Goal: Navigation & Orientation: Find specific page/section

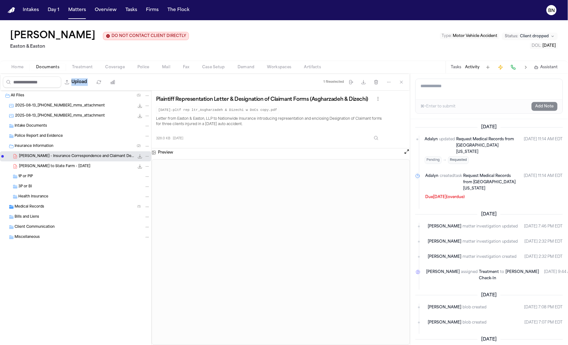
scroll to position [487, 0]
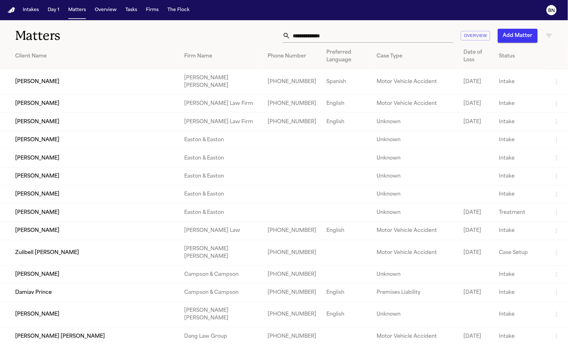
click at [359, 38] on input "text" at bounding box center [372, 36] width 163 height 14
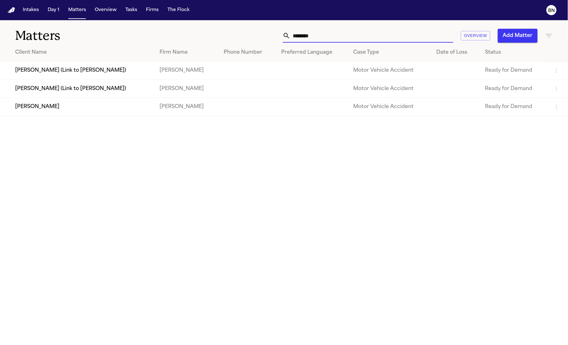
type input "********"
click at [48, 112] on td "[PERSON_NAME]" at bounding box center [77, 107] width 155 height 18
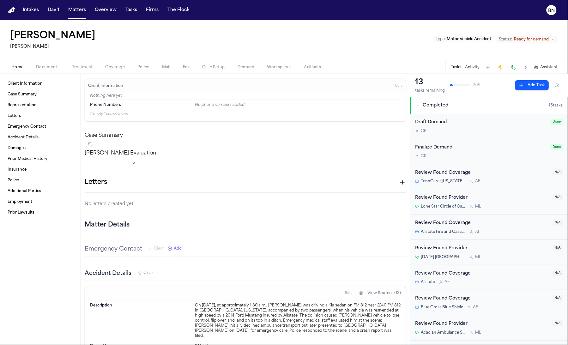
click at [474, 68] on button "Activity" at bounding box center [473, 67] width 15 height 5
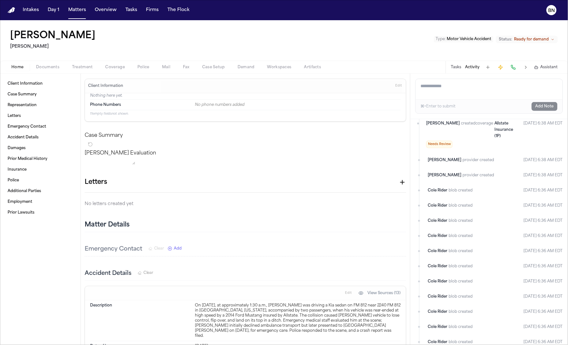
scroll to position [84, 0]
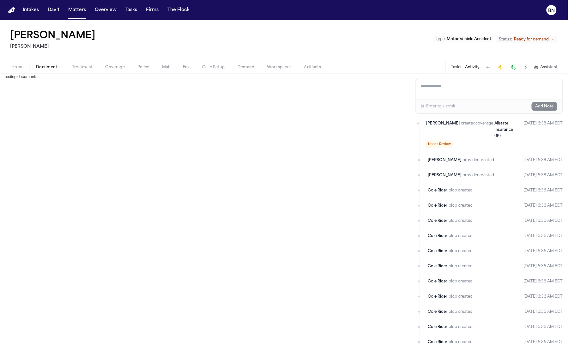
click at [46, 66] on span "Documents" at bounding box center [47, 67] width 23 height 5
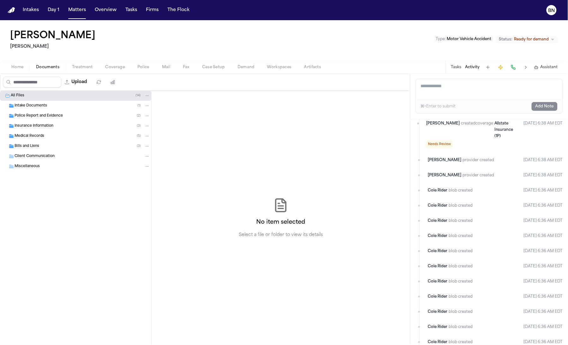
click at [82, 126] on div "Insurance Information ( 3 )" at bounding box center [83, 126] width 136 height 6
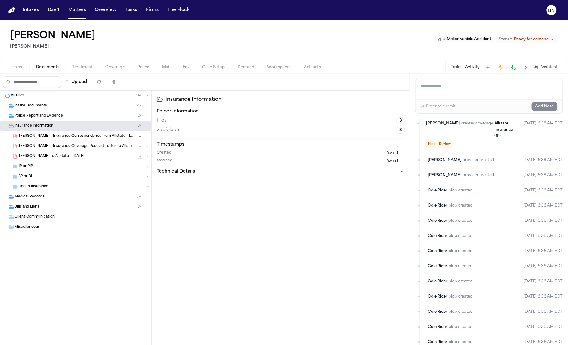
click at [69, 118] on div "Police Report and Evidence ( 2 )" at bounding box center [83, 116] width 136 height 6
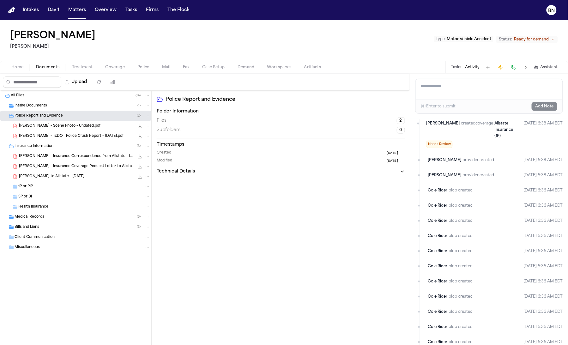
click at [70, 127] on span "I. Valdez - Scene Photo - Undated.pdf" at bounding box center [60, 126] width 82 height 5
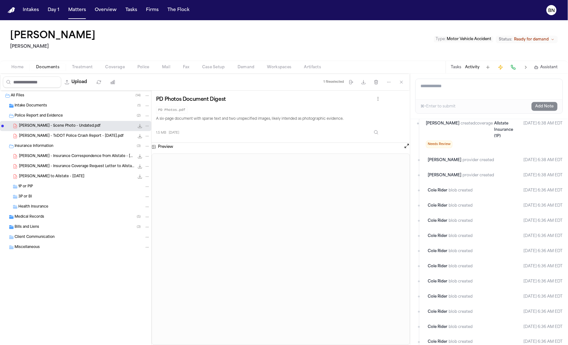
click at [71, 138] on span "I. Valdez - TxDOT Police Crash Report - 11.14.24.pdf" at bounding box center [71, 136] width 105 height 5
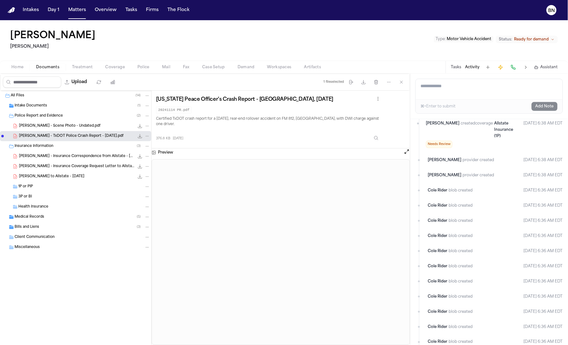
click at [60, 112] on div "Police Report and Evidence ( 2 )" at bounding box center [75, 116] width 151 height 10
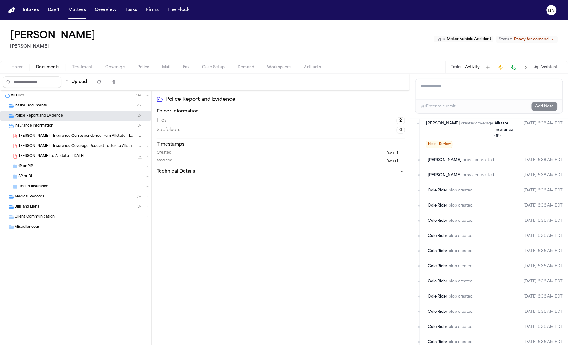
click at [59, 107] on div "Intake Documents ( 1 )" at bounding box center [83, 106] width 136 height 6
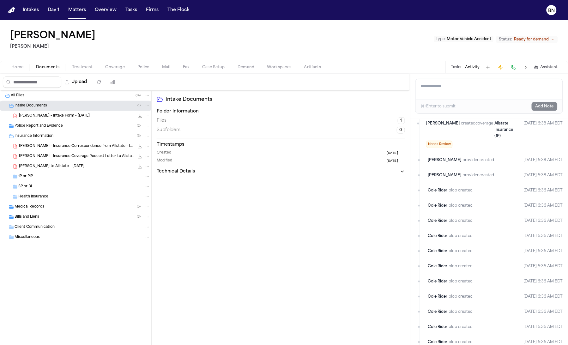
click at [459, 68] on button "Tasks" at bounding box center [456, 67] width 10 height 5
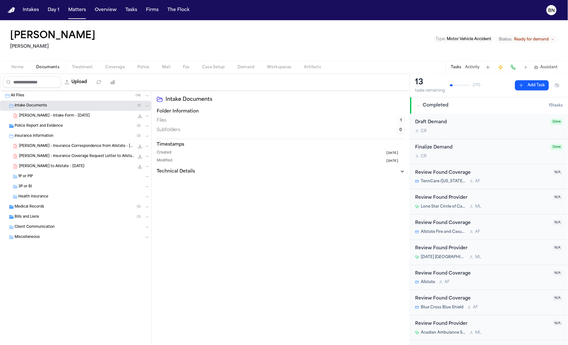
scroll to position [147, 0]
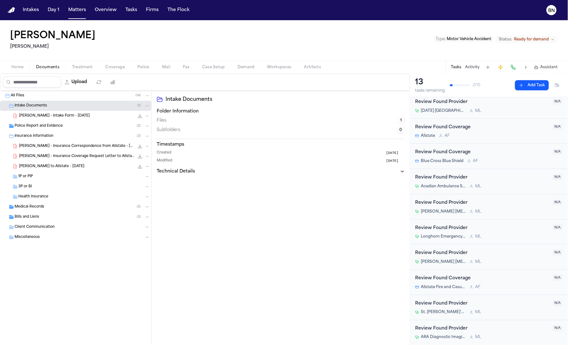
click at [140, 66] on span "Police" at bounding box center [144, 67] width 12 height 5
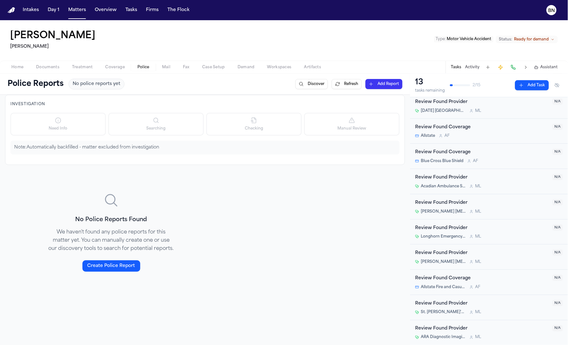
click at [477, 67] on button "Activity" at bounding box center [473, 67] width 15 height 5
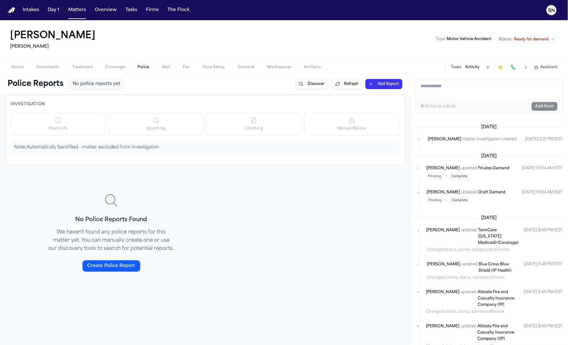
click at [77, 13] on button "Matters" at bounding box center [77, 9] width 23 height 11
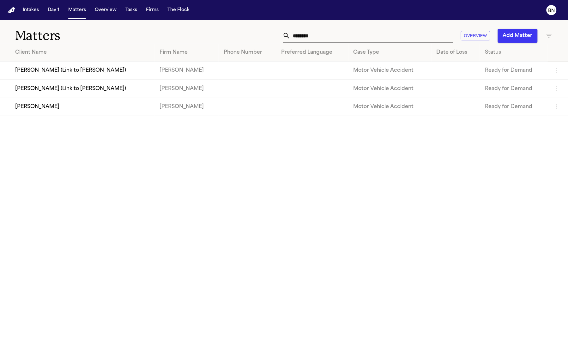
click at [315, 34] on input "********" at bounding box center [372, 36] width 163 height 14
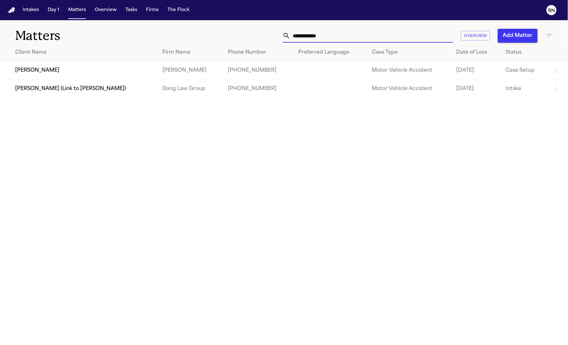
type input "**********"
click at [98, 76] on td "[PERSON_NAME]" at bounding box center [78, 71] width 157 height 18
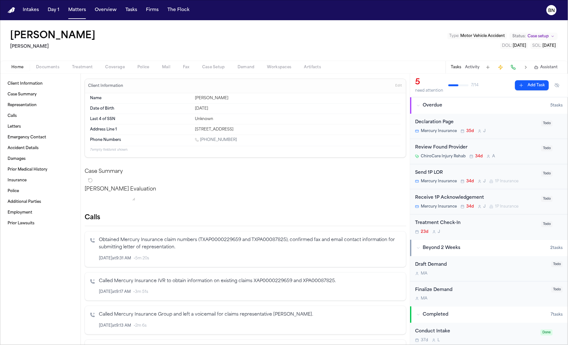
click at [469, 68] on button "Activity" at bounding box center [473, 67] width 15 height 5
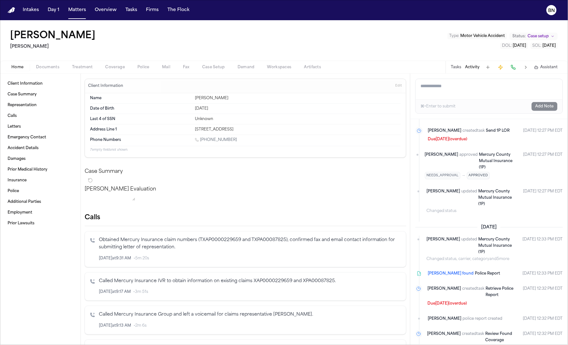
scroll to position [741, 0]
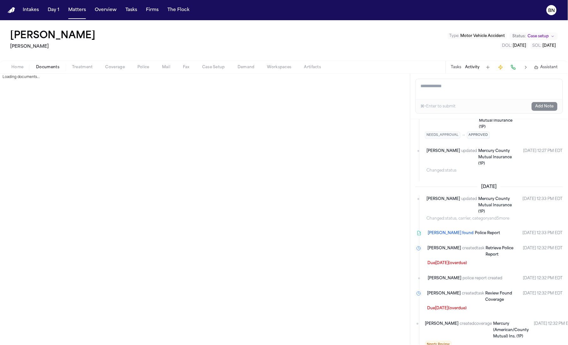
click at [52, 69] on span "Documents" at bounding box center [47, 67] width 23 height 5
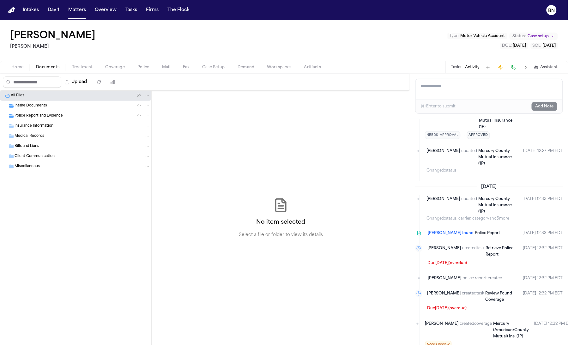
click at [62, 108] on div "Intake Documents ( 1 )" at bounding box center [83, 106] width 136 height 6
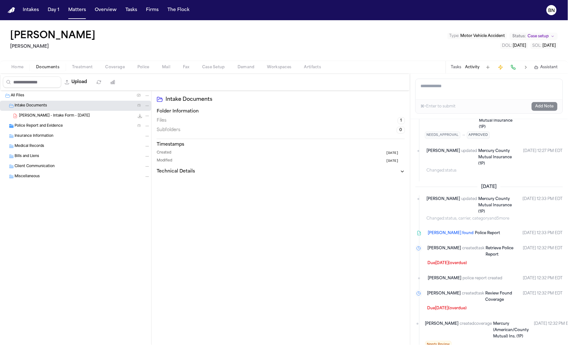
click at [21, 63] on div "Home Documents Treatment Coverage Police Mail Fax Case Setup Demand Workspaces …" at bounding box center [284, 67] width 568 height 13
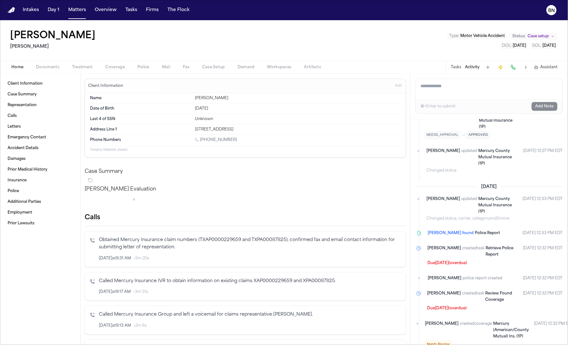
click at [20, 65] on span "Home" at bounding box center [17, 67] width 12 height 5
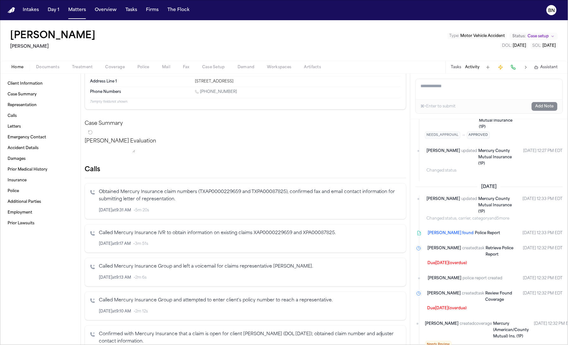
scroll to position [130, 0]
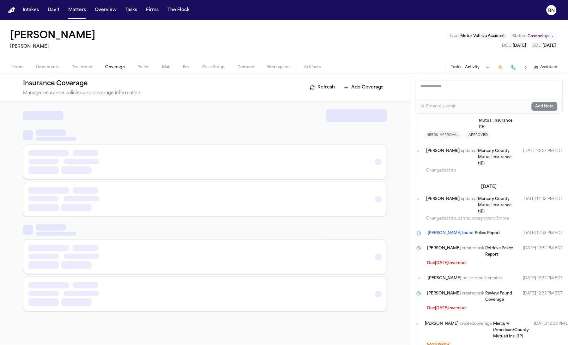
click at [110, 67] on span "Coverage" at bounding box center [115, 67] width 19 height 5
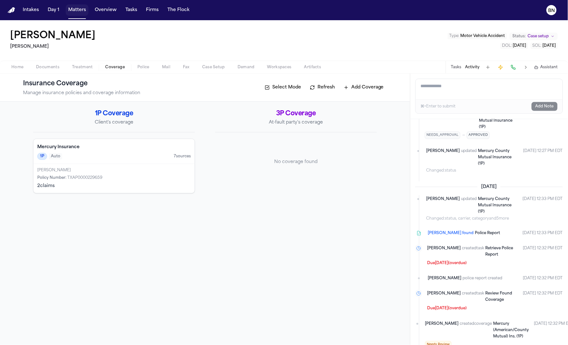
click at [70, 15] on button "Matters" at bounding box center [77, 9] width 23 height 11
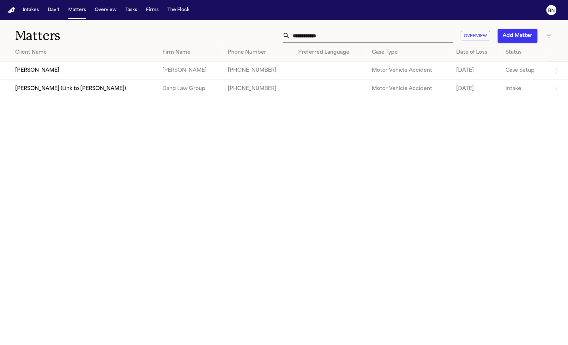
click at [314, 44] on th "Preferred Language" at bounding box center [330, 53] width 74 height 18
click at [314, 39] on input "**********" at bounding box center [372, 36] width 163 height 14
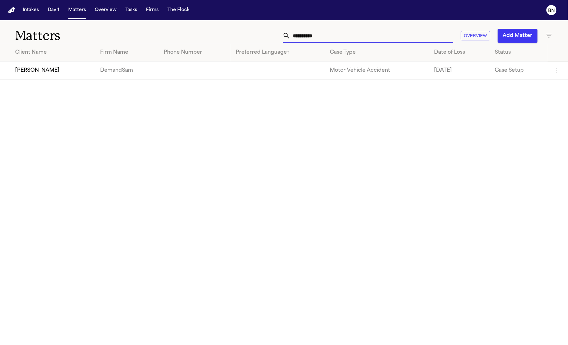
type input "**********"
click at [72, 76] on td "[PERSON_NAME]" at bounding box center [47, 71] width 95 height 18
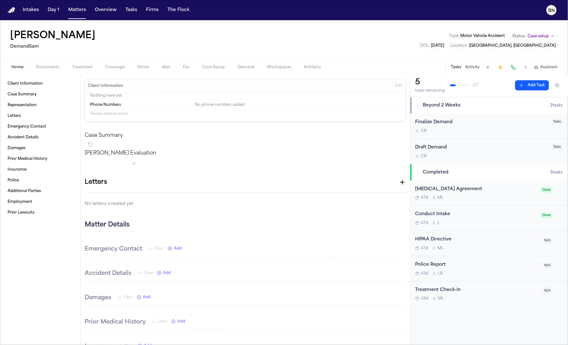
click at [472, 67] on button "Activity" at bounding box center [473, 67] width 15 height 5
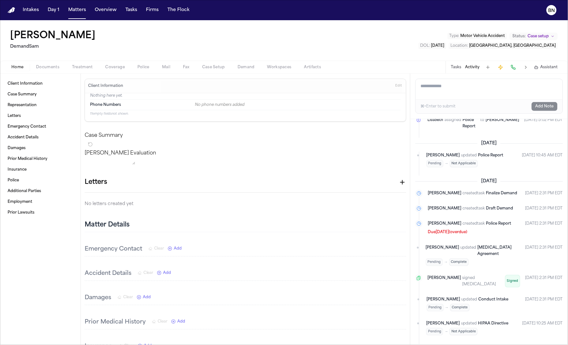
scroll to position [182, 0]
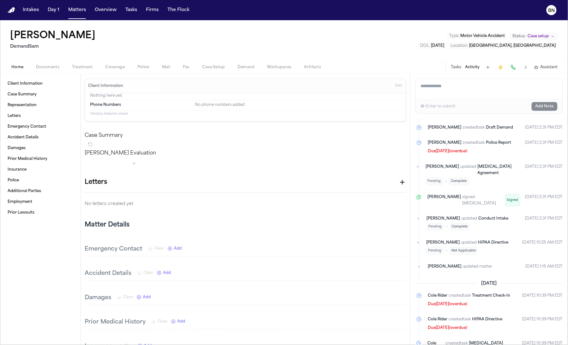
click at [45, 65] on span "Documents" at bounding box center [47, 67] width 23 height 5
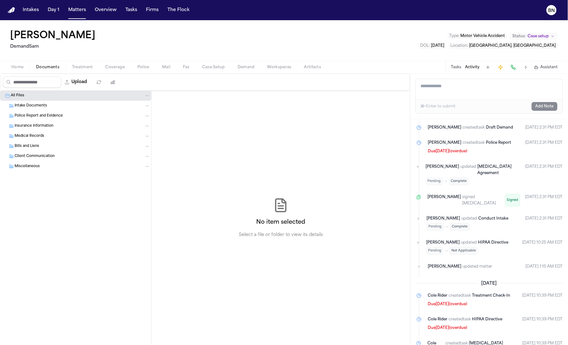
click at [159, 70] on span "button" at bounding box center [166, 70] width 16 height 1
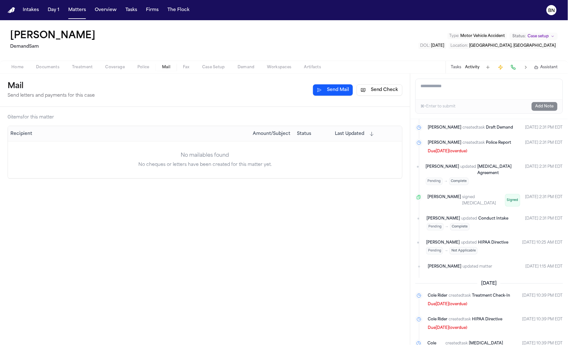
click at [67, 68] on button "Treatment" at bounding box center [83, 68] width 34 height 8
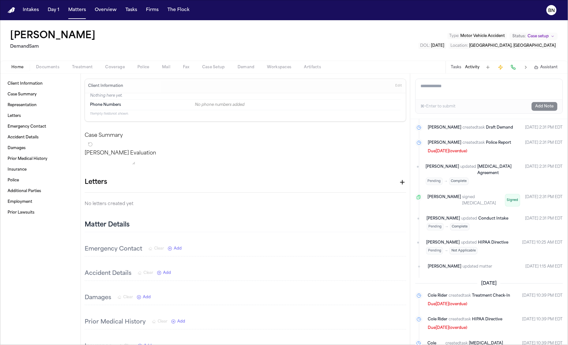
click at [17, 65] on span "Home" at bounding box center [17, 67] width 12 height 5
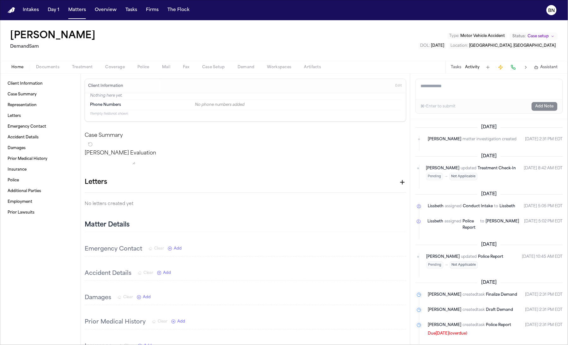
click at [463, 140] on span "matter investigation created" at bounding box center [490, 139] width 54 height 6
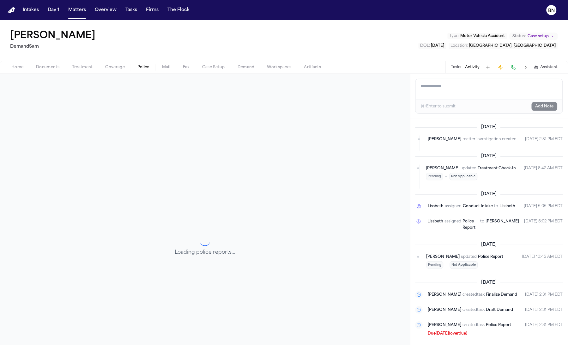
click at [139, 69] on span "Police" at bounding box center [144, 67] width 12 height 5
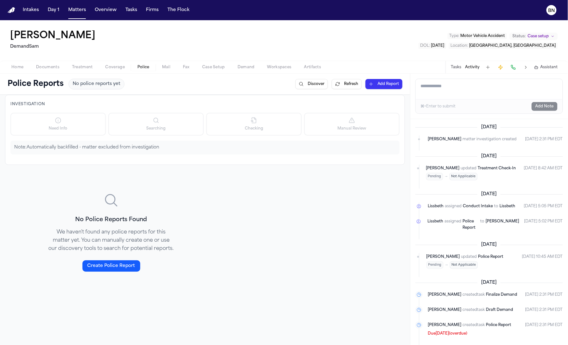
drag, startPoint x: 119, startPoint y: 69, endPoint x: 107, endPoint y: 70, distance: 11.1
click at [118, 69] on span "Coverage" at bounding box center [115, 67] width 19 height 5
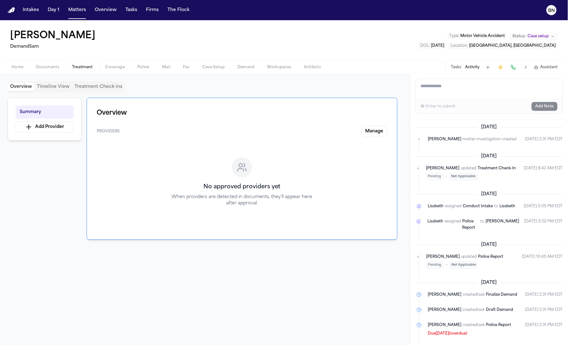
click at [80, 68] on span "Treatment" at bounding box center [82, 67] width 21 height 5
click at [52, 71] on div "Home Documents Treatment Coverage Police Mail Fax Case Setup Demand Workspaces …" at bounding box center [284, 67] width 568 height 13
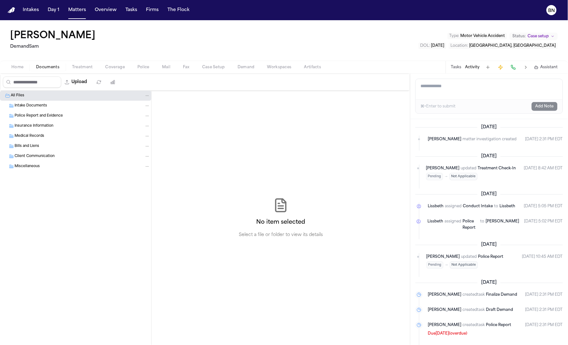
click at [46, 69] on span "Documents" at bounding box center [47, 67] width 23 height 5
click at [6, 67] on button "Home" at bounding box center [17, 68] width 25 height 8
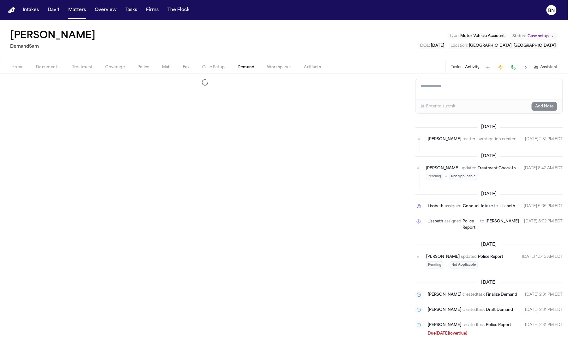
click at [240, 67] on span "Demand" at bounding box center [246, 67] width 17 height 5
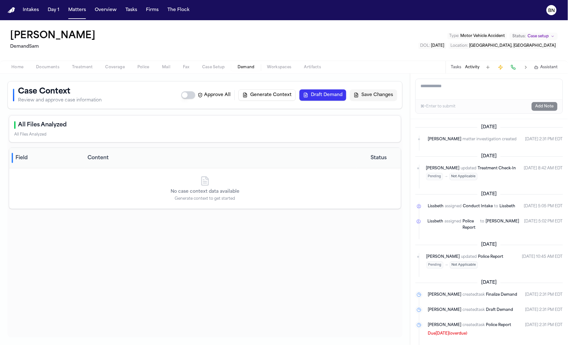
click at [25, 66] on button "Home" at bounding box center [17, 68] width 25 height 8
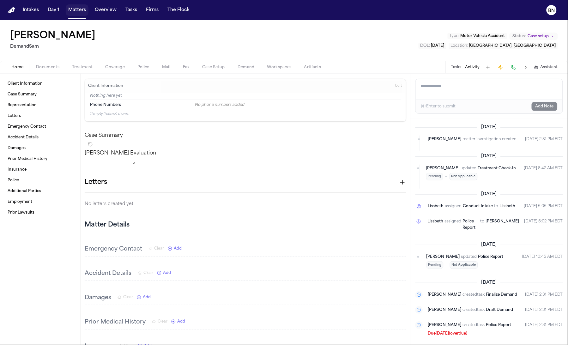
click at [77, 9] on button "Matters" at bounding box center [77, 9] width 23 height 11
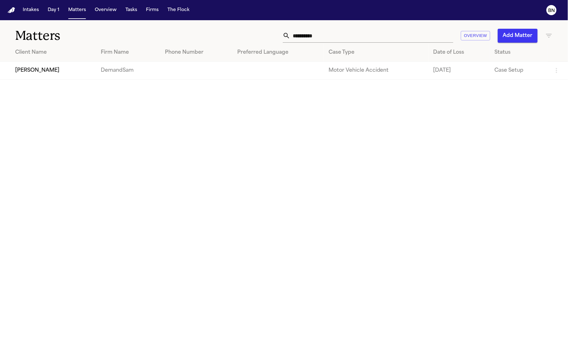
click at [315, 34] on input "**********" at bounding box center [372, 36] width 163 height 14
paste input "text"
type input "**********"
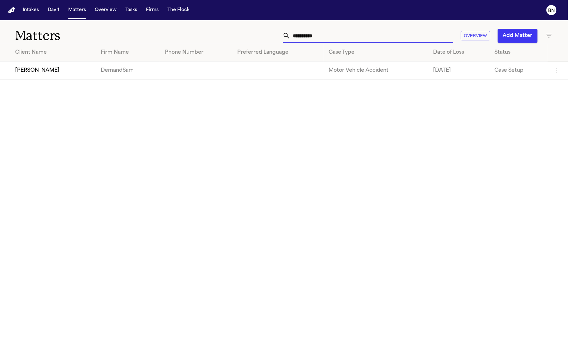
click at [53, 74] on td "[PERSON_NAME]" at bounding box center [48, 71] width 96 height 18
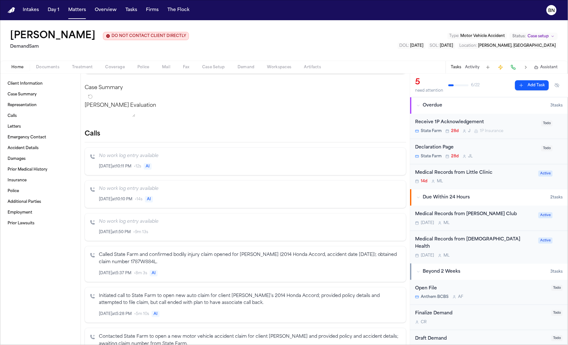
scroll to position [93, 0]
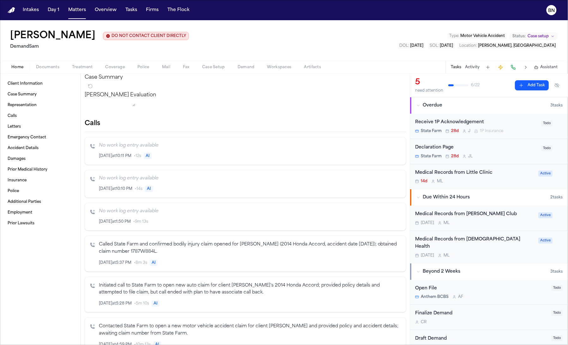
click at [472, 66] on button "Activity" at bounding box center [473, 67] width 15 height 5
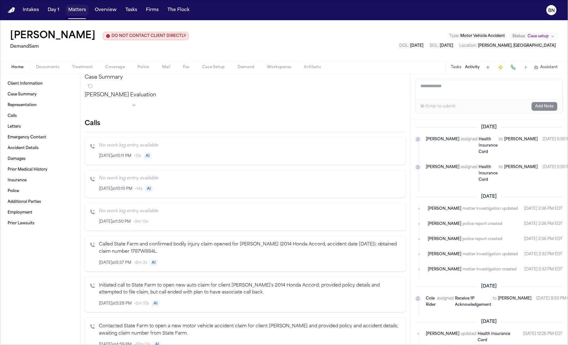
click at [75, 11] on button "Matters" at bounding box center [77, 9] width 23 height 11
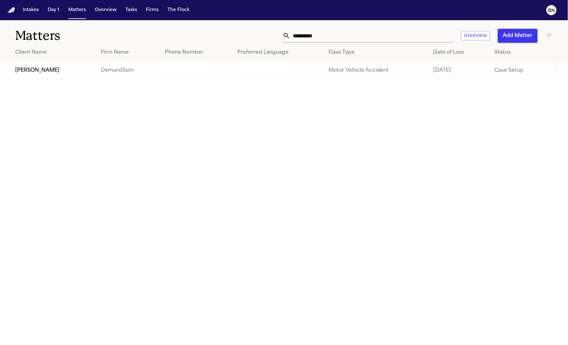
click at [310, 33] on input "**********" at bounding box center [372, 36] width 163 height 14
paste input "****"
type input "**********"
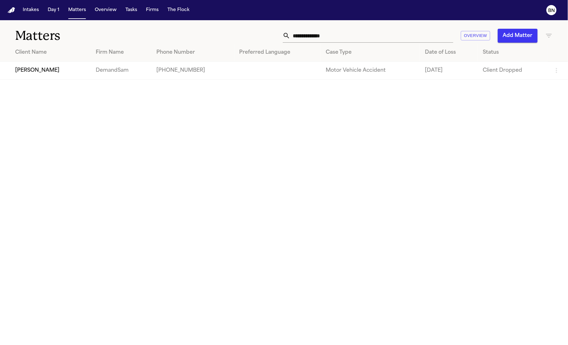
click at [59, 77] on td "[PERSON_NAME]" at bounding box center [45, 71] width 91 height 18
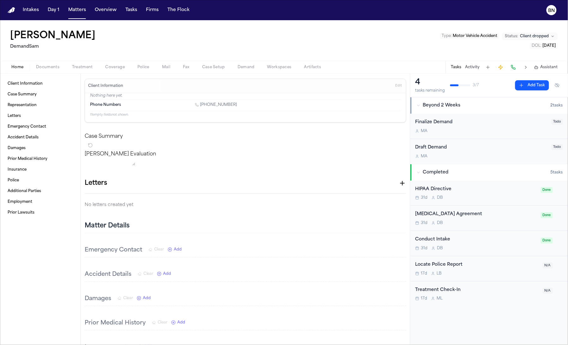
click at [481, 69] on div "Tasks Activity Assistant" at bounding box center [505, 67] width 118 height 12
click at [476, 67] on button "Activity" at bounding box center [473, 67] width 15 height 5
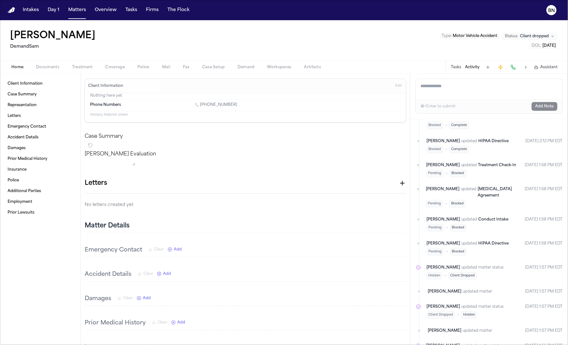
scroll to position [426, 0]
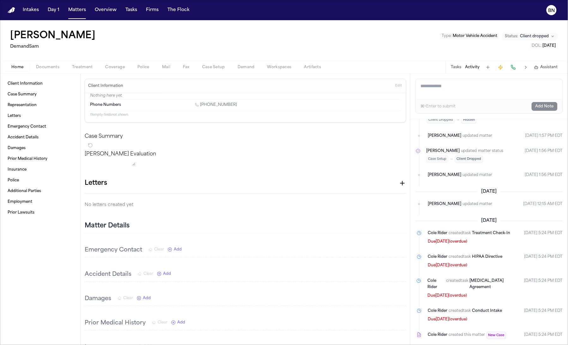
click at [53, 72] on div "Home Documents Treatment Coverage Police Mail Fax Case Setup Demand Workspaces …" at bounding box center [284, 67] width 568 height 13
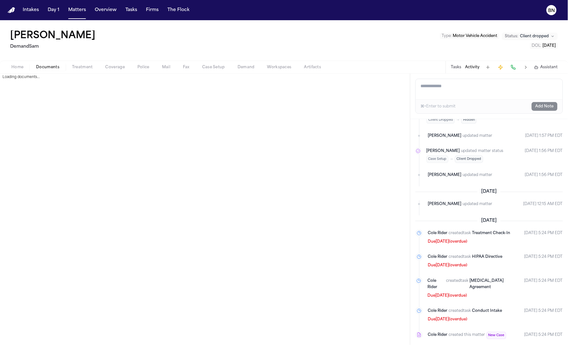
click at [52, 69] on span "Documents" at bounding box center [47, 67] width 23 height 5
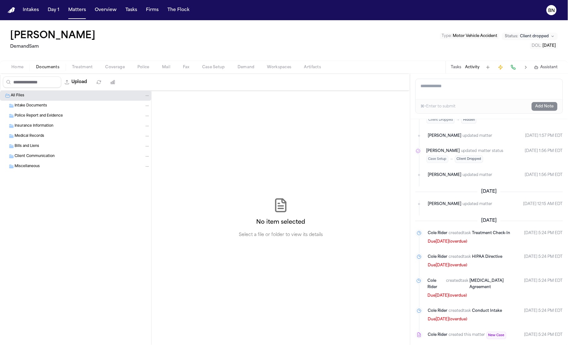
click at [14, 67] on span "Home" at bounding box center [17, 67] width 12 height 5
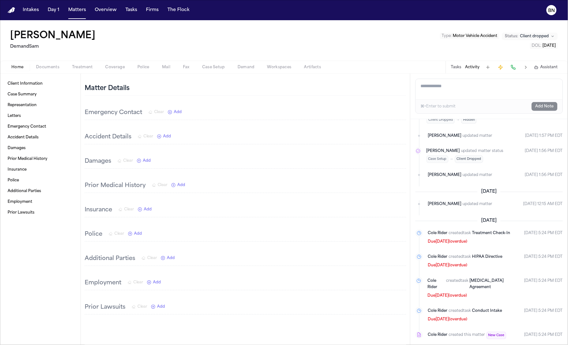
scroll to position [312, 0]
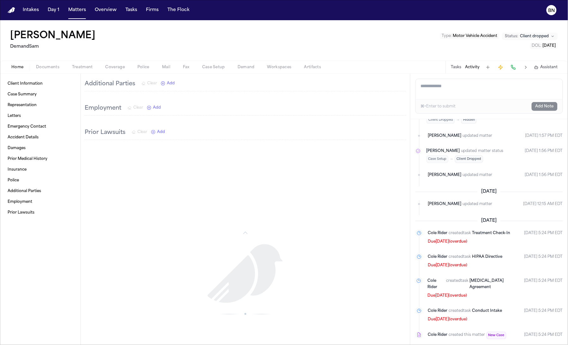
click at [463, 69] on div "Tasks Activity Assistant" at bounding box center [505, 67] width 118 height 12
click at [461, 68] on button "Tasks" at bounding box center [456, 67] width 10 height 5
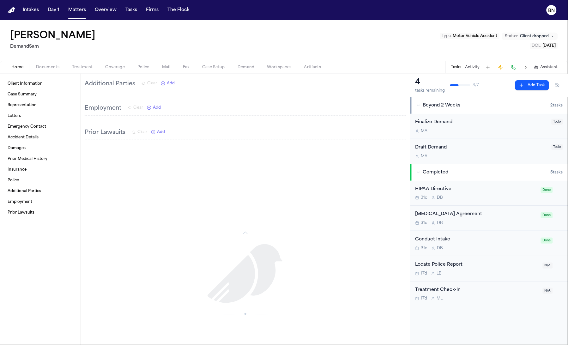
click at [481, 214] on div "[MEDICAL_DATA] Agreement" at bounding box center [477, 214] width 122 height 7
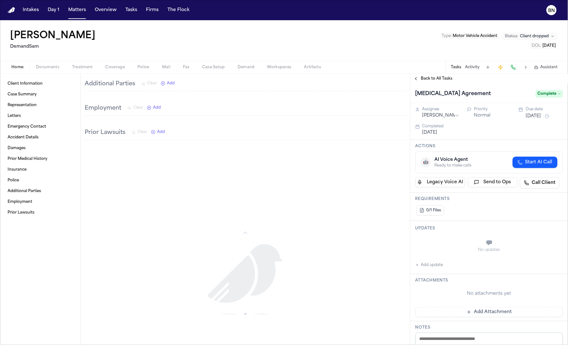
click at [428, 77] on span "Back to All Tasks" at bounding box center [437, 78] width 32 height 5
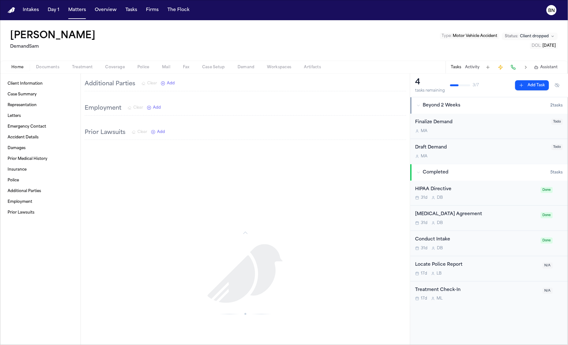
click at [66, 12] on button "Matters" at bounding box center [77, 9] width 23 height 11
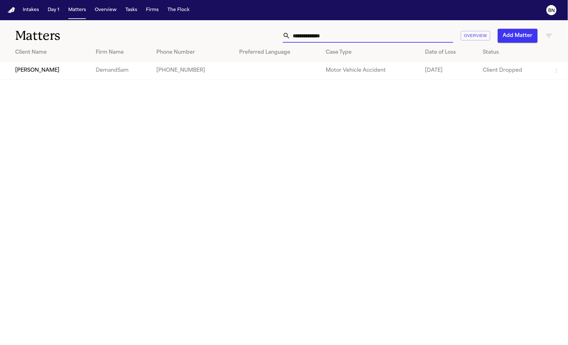
click at [312, 36] on input "**********" at bounding box center [372, 36] width 163 height 14
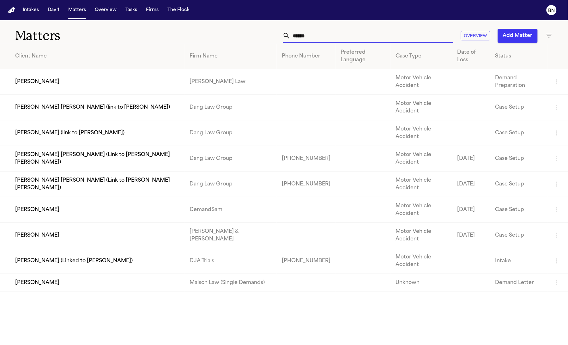
type input "******"
click at [68, 210] on td "[PERSON_NAME]" at bounding box center [92, 210] width 185 height 26
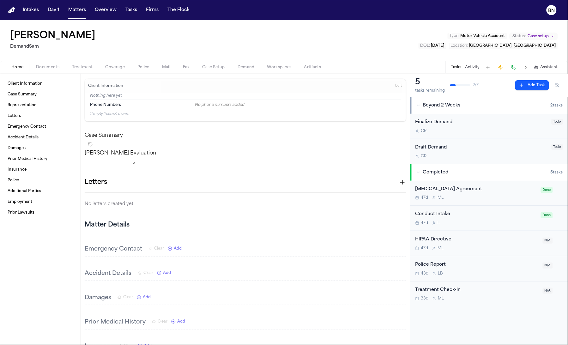
click at [467, 69] on button "Activity" at bounding box center [473, 67] width 15 height 5
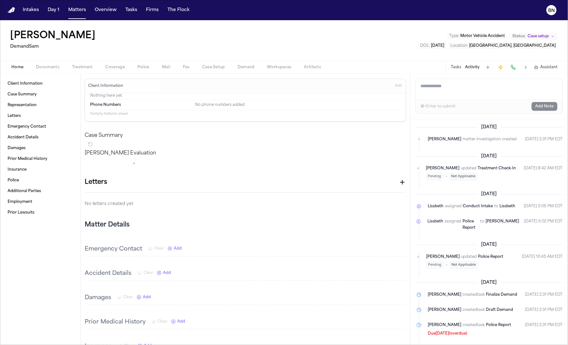
click at [469, 68] on button "Activity" at bounding box center [473, 67] width 15 height 5
click at [456, 69] on button "Tasks" at bounding box center [456, 67] width 10 height 5
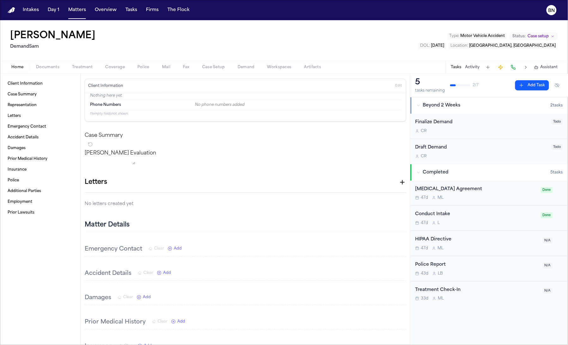
click at [39, 66] on span "Documents" at bounding box center [47, 67] width 23 height 5
click at [14, 68] on span "Home" at bounding box center [17, 67] width 12 height 5
click at [469, 66] on button "Activity" at bounding box center [473, 67] width 15 height 5
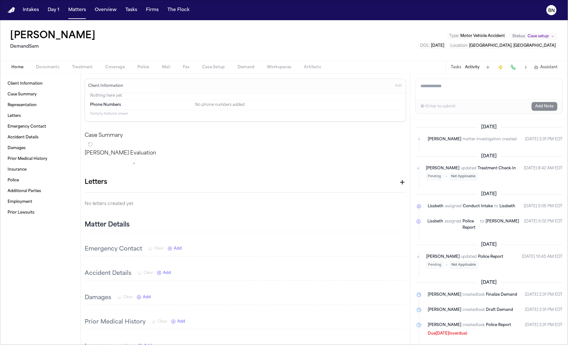
drag, startPoint x: 410, startPoint y: 62, endPoint x: 206, endPoint y: 70, distance: 204.4
click at [409, 63] on div "Home Documents Treatment Coverage Police Mail Fax Case Setup Demand Workspaces …" at bounding box center [284, 67] width 568 height 13
click at [50, 69] on span "Documents" at bounding box center [47, 67] width 23 height 5
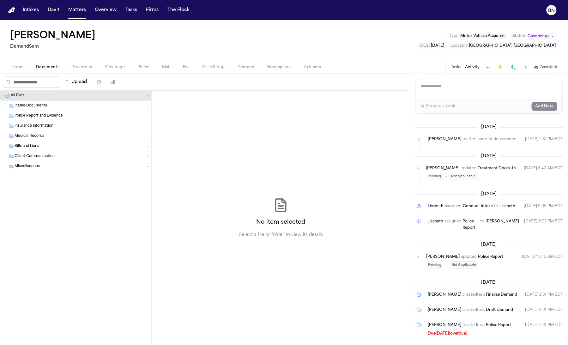
click at [450, 66] on div "Tasks Activity Assistant" at bounding box center [505, 67] width 118 height 12
click at [74, 13] on button "Matters" at bounding box center [77, 9] width 23 height 11
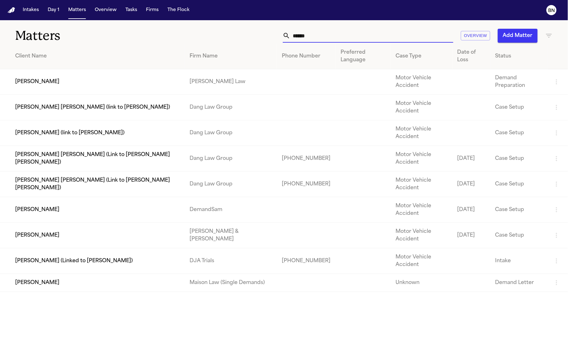
click at [414, 38] on input "******" at bounding box center [372, 36] width 163 height 14
paste input "*********"
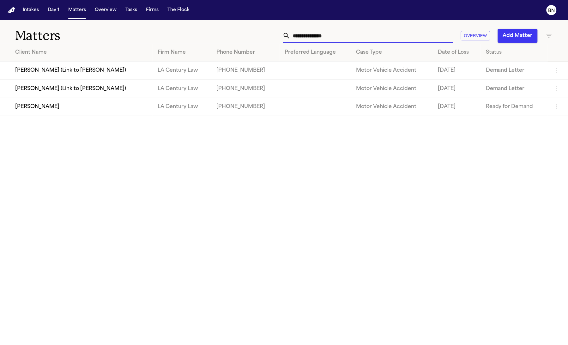
type input "**********"
click at [98, 107] on td "[PERSON_NAME]" at bounding box center [76, 107] width 153 height 18
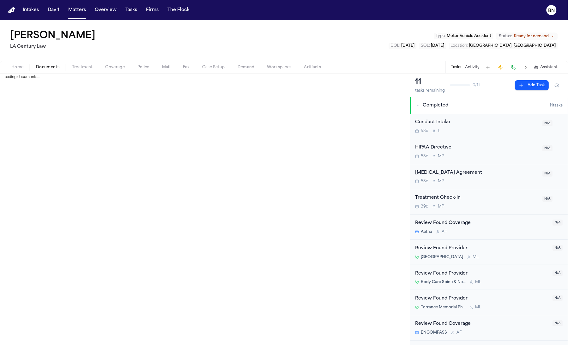
click at [40, 65] on span "Documents" at bounding box center [47, 67] width 23 height 5
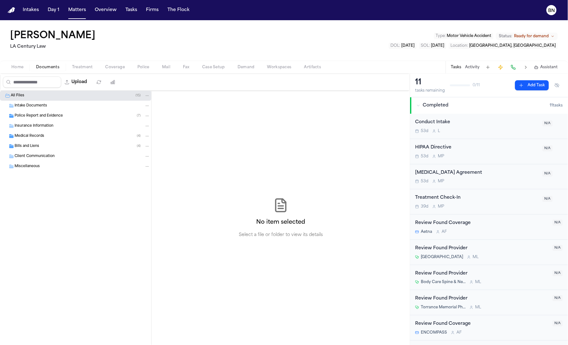
click at [76, 119] on div "Police Report and Evidence ( 7 )" at bounding box center [83, 116] width 136 height 6
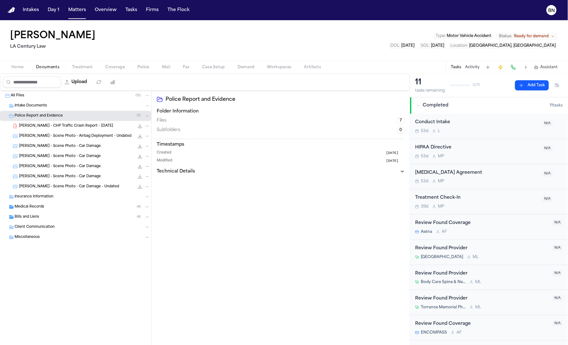
click at [76, 129] on span "A. Sasidharan - CHP Traffic Crash Report - 7.24.24" at bounding box center [66, 126] width 94 height 5
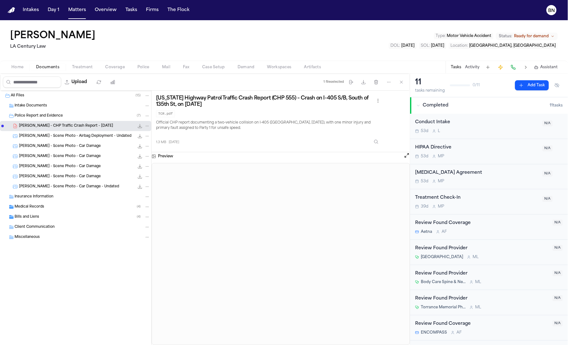
click at [22, 69] on span "Home" at bounding box center [17, 67] width 12 height 5
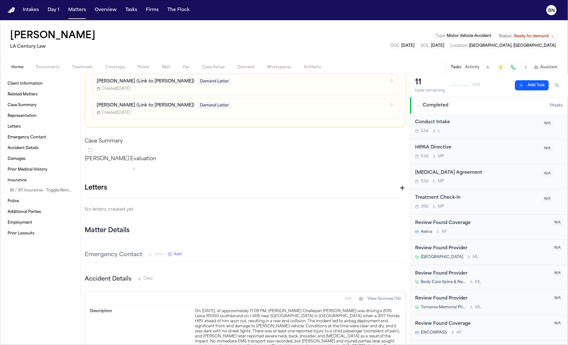
scroll to position [58, 0]
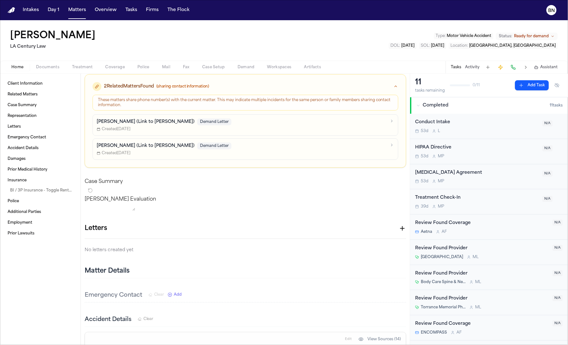
click at [467, 67] on button "Activity" at bounding box center [473, 67] width 15 height 5
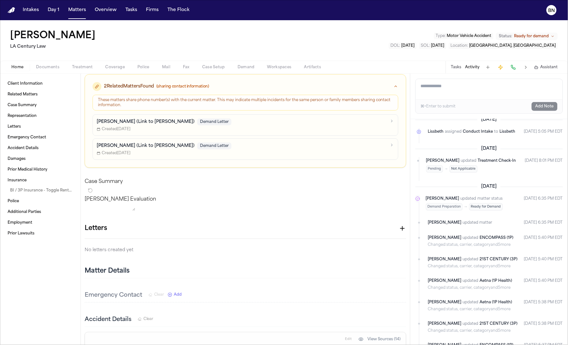
scroll to position [73, 0]
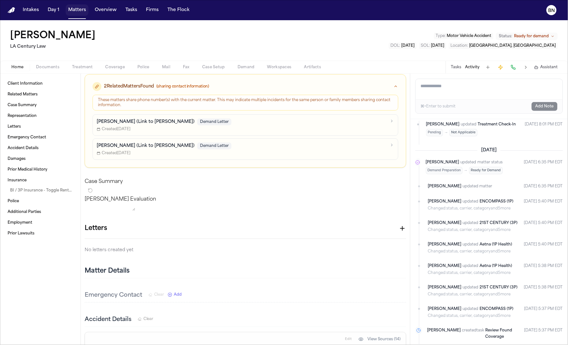
click at [80, 13] on button "Matters" at bounding box center [77, 9] width 23 height 11
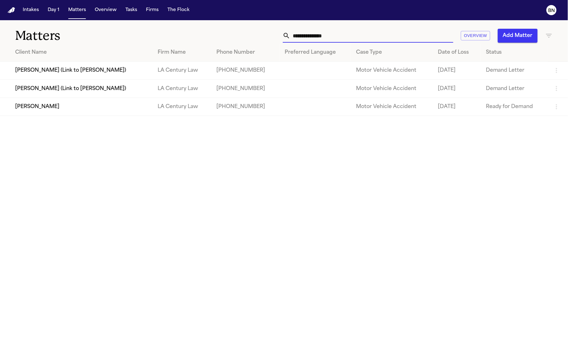
click at [344, 41] on input "**********" at bounding box center [372, 36] width 163 height 14
click at [343, 41] on input "**********" at bounding box center [372, 36] width 163 height 14
paste input "text"
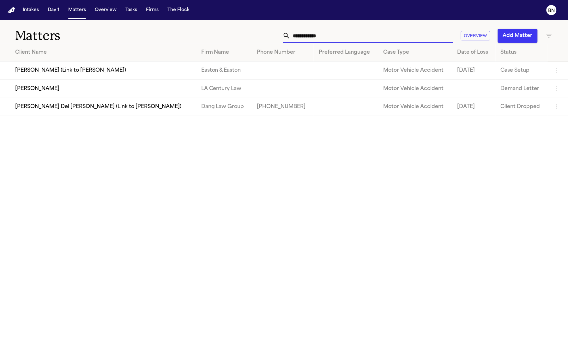
type input "**********"
click at [83, 89] on td "[PERSON_NAME]" at bounding box center [98, 89] width 196 height 18
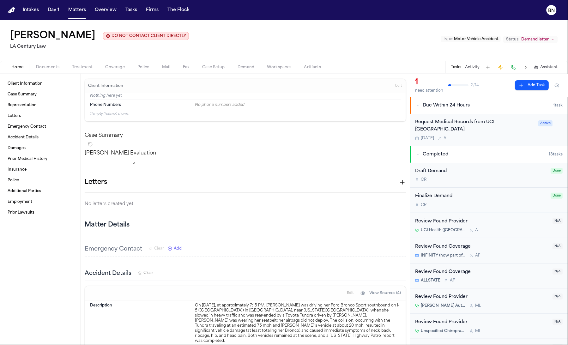
click at [475, 68] on button "Activity" at bounding box center [473, 67] width 15 height 5
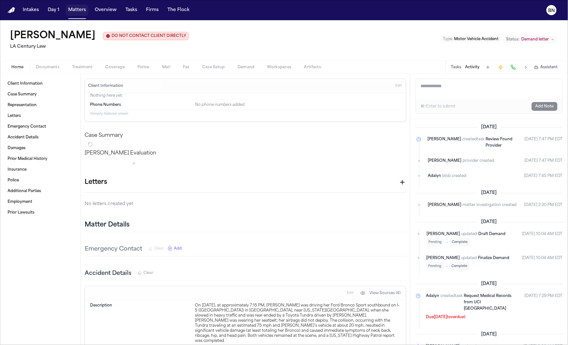
click at [73, 9] on button "Matters" at bounding box center [77, 9] width 23 height 11
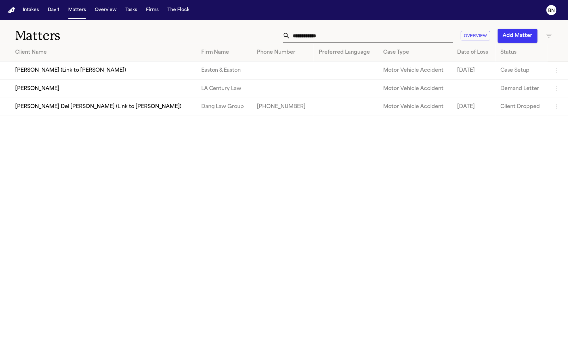
click at [337, 37] on input "**********" at bounding box center [372, 36] width 163 height 14
paste input "text"
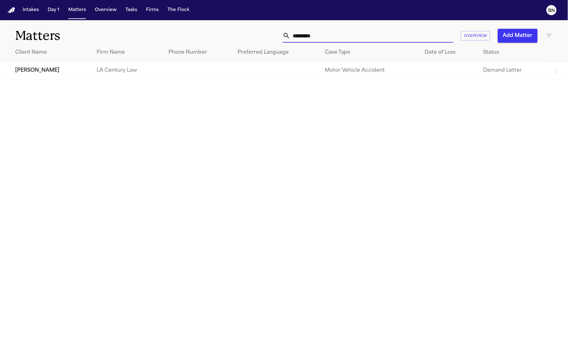
type input "*********"
click at [68, 73] on td "[PERSON_NAME]" at bounding box center [46, 71] width 92 height 18
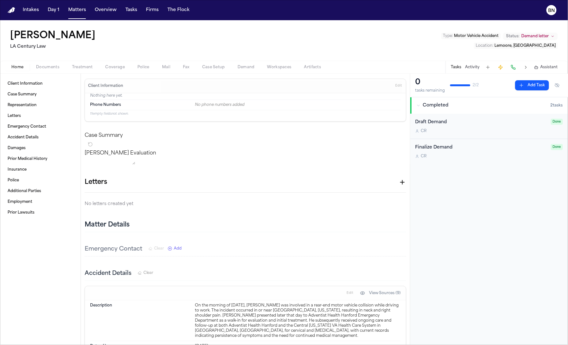
click at [67, 5] on button "Matters" at bounding box center [77, 9] width 23 height 11
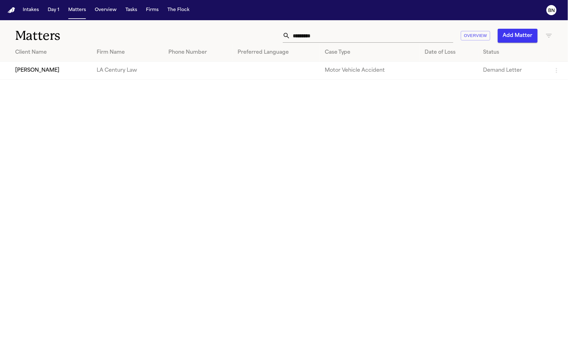
click at [331, 42] on div "Matters ********* Overview Add Matter" at bounding box center [284, 31] width 568 height 23
click at [330, 41] on input "*********" at bounding box center [372, 36] width 163 height 14
paste input "*****"
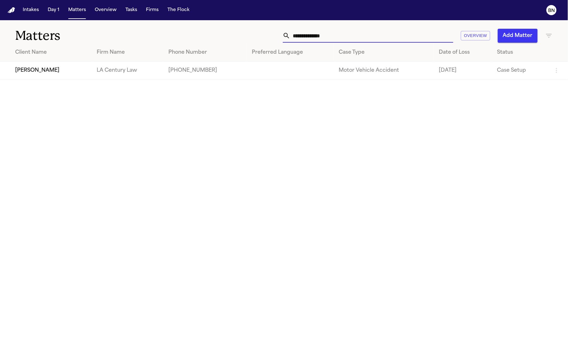
type input "**********"
click at [49, 75] on td "[PERSON_NAME]" at bounding box center [46, 71] width 92 height 18
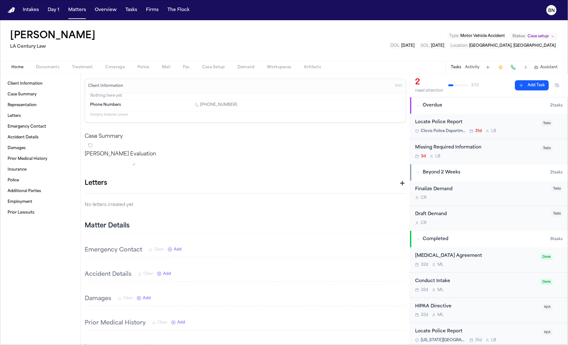
click at [472, 68] on button "Activity" at bounding box center [473, 67] width 15 height 5
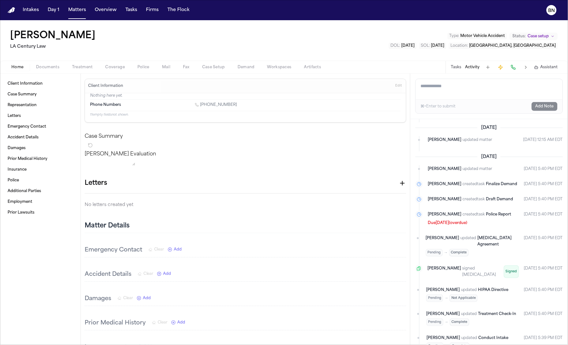
scroll to position [213, 0]
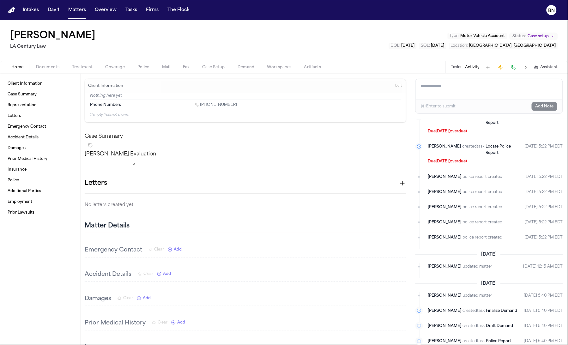
click at [454, 70] on div "Tasks Activity Assistant" at bounding box center [505, 67] width 118 height 12
click at [455, 69] on button "Tasks" at bounding box center [456, 67] width 10 height 5
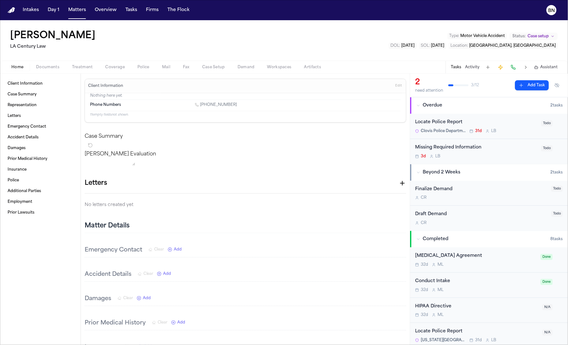
scroll to position [104, 0]
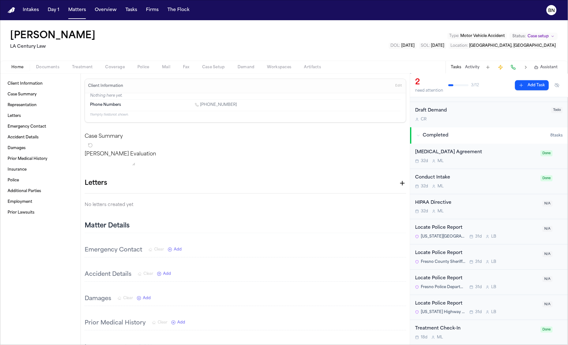
click at [52, 70] on span "button" at bounding box center [47, 70] width 31 height 1
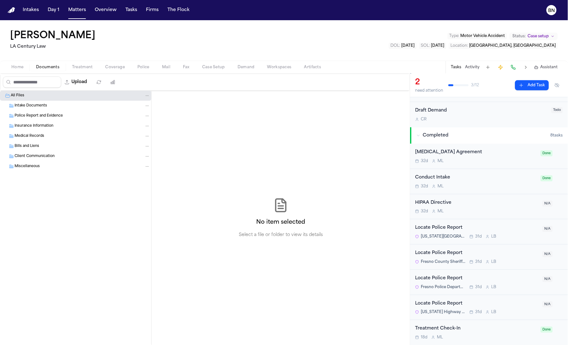
click at [81, 70] on button "Treatment" at bounding box center [83, 68] width 34 height 8
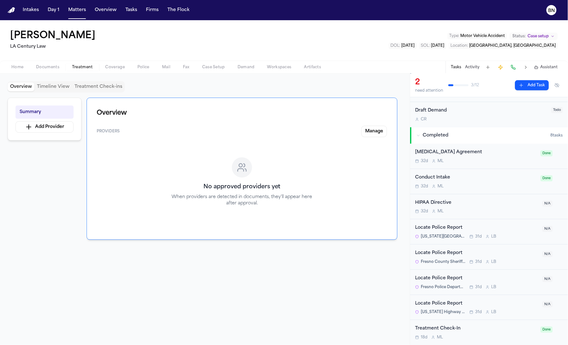
click at [125, 67] on button "Coverage" at bounding box center [115, 68] width 32 height 8
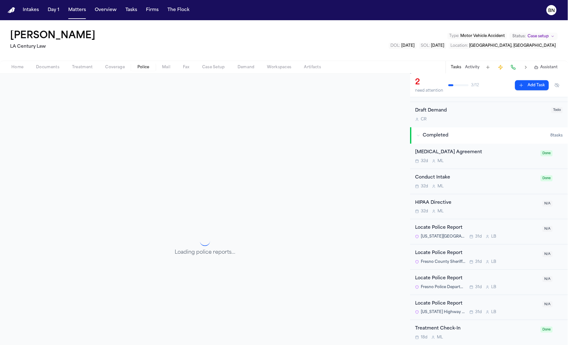
click at [139, 69] on span "Police" at bounding box center [144, 67] width 12 height 5
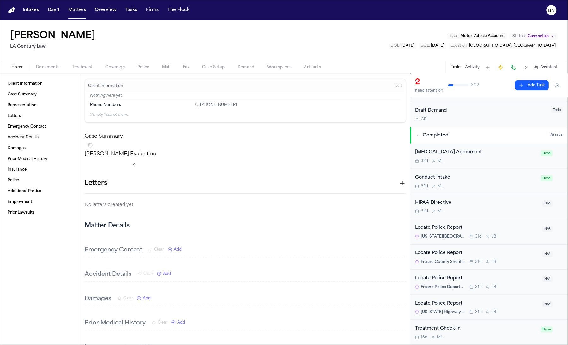
click at [23, 69] on span "Home" at bounding box center [17, 67] width 12 height 5
drag, startPoint x: 106, startPoint y: 22, endPoint x: 395, endPoint y: 5, distance: 290.1
click at [0, 0] on div "Intakes Day 1 Matters Overview Tasks Firms The Flock BN Cierra Mendoza LA Centu…" at bounding box center [284, 172] width 568 height 345
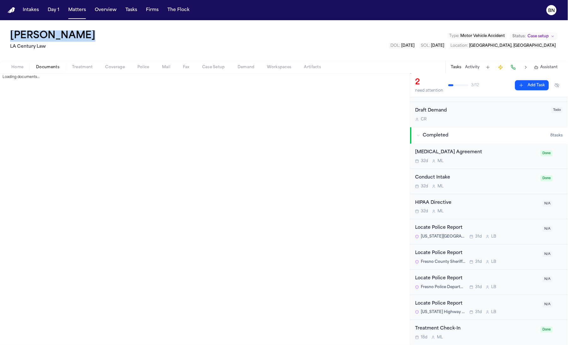
click at [52, 70] on button "Documents" at bounding box center [48, 68] width 36 height 8
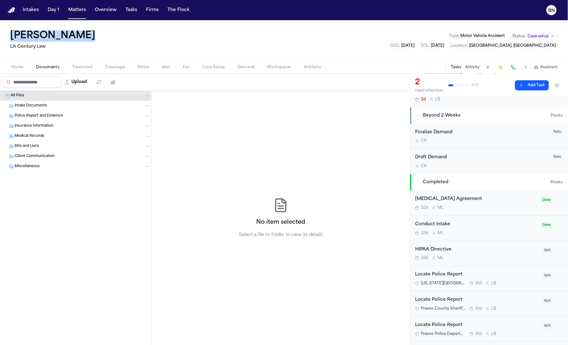
scroll to position [104, 0]
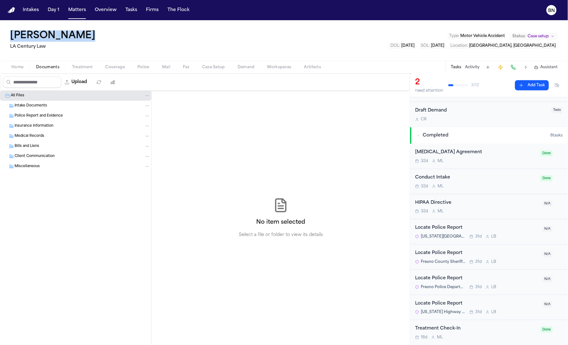
click at [81, 64] on button "Treatment" at bounding box center [83, 68] width 34 height 8
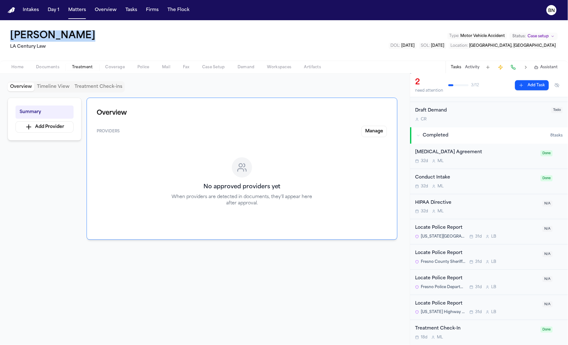
click at [112, 68] on span "Coverage" at bounding box center [115, 67] width 19 height 5
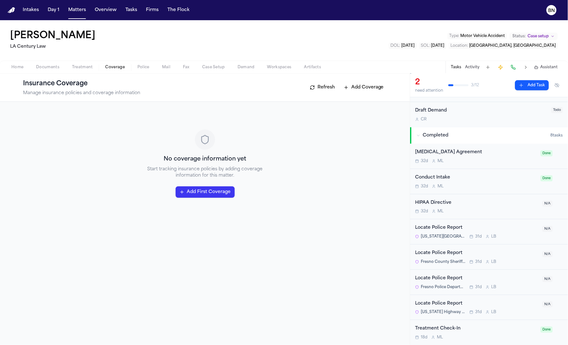
click at [108, 103] on div "No coverage information yet Start tracking insurance policies by adding coverag…" at bounding box center [205, 223] width 410 height 243
drag, startPoint x: 108, startPoint y: 103, endPoint x: 9, endPoint y: 215, distance: 149.4
click at [99, 106] on div "No coverage information yet Start tracking insurance policies by adding coverag…" at bounding box center [205, 223] width 410 height 243
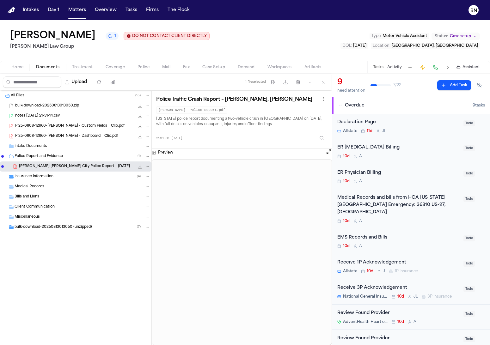
click at [324, 23] on div "Reyna Valencia Rodriguez 1 DO NOT CONTACT CLIENT DIRECTLY DO NOT CONTACT Morgan…" at bounding box center [245, 40] width 490 height 40
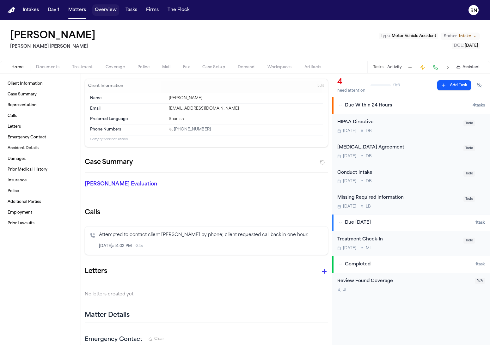
click at [105, 13] on button "Overview" at bounding box center [105, 9] width 27 height 11
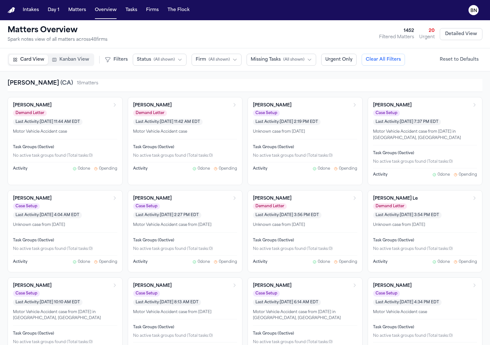
click at [81, 61] on span "Kanban View" at bounding box center [74, 60] width 30 height 6
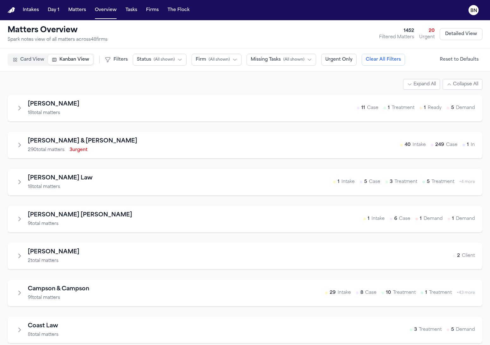
click at [395, 30] on div "1452" at bounding box center [396, 31] width 35 height 6
click at [218, 61] on span "( All shown )" at bounding box center [219, 59] width 21 height 5
click at [232, 62] on icon "button" at bounding box center [234, 59] width 5 height 5
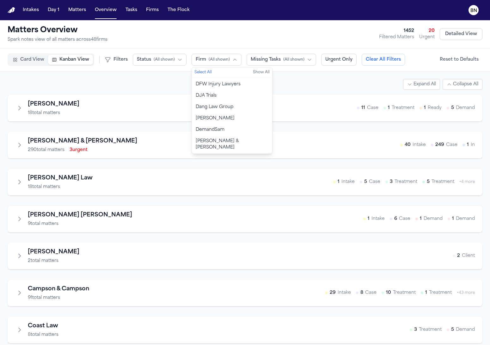
scroll to position [131, 0]
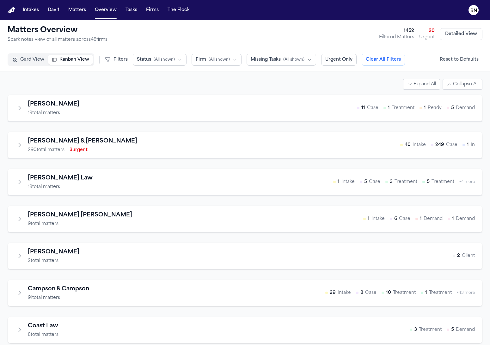
drag, startPoint x: 95, startPoint y: 82, endPoint x: 46, endPoint y: 100, distance: 52.2
click at [95, 82] on div "Expand All Collapse All" at bounding box center [245, 84] width 475 height 11
click at [23, 105] on button "Expand firm" at bounding box center [19, 108] width 9 height 9
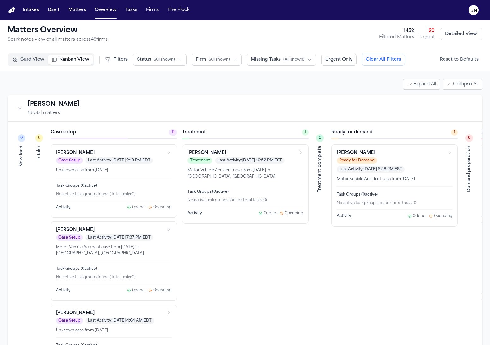
drag, startPoint x: 22, startPoint y: 106, endPoint x: 162, endPoint y: 88, distance: 141.2
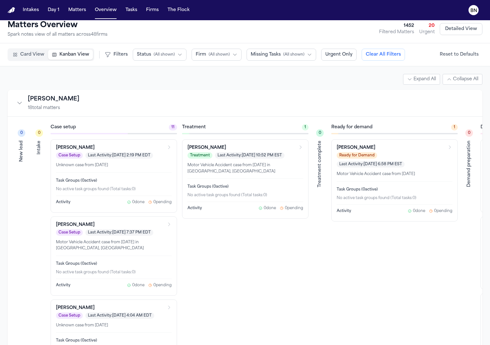
click at [212, 148] on h3 "[PERSON_NAME]" at bounding box center [206, 148] width 39 height 6
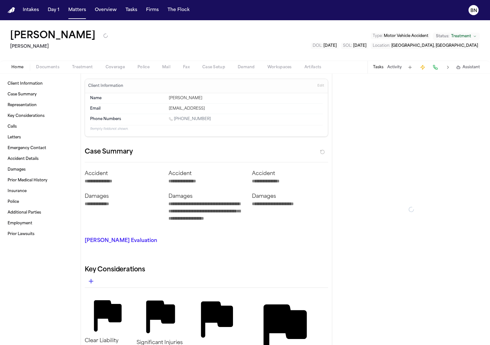
type textarea "*"
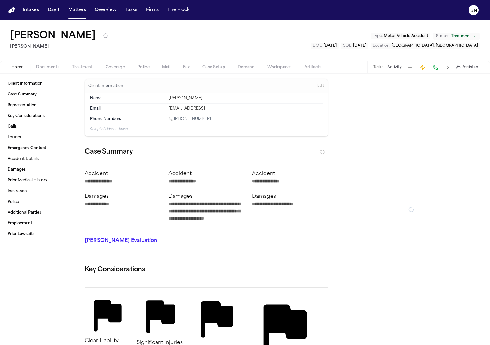
type textarea "*"
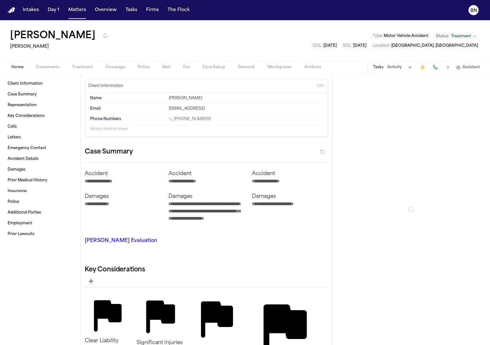
type textarea "*"
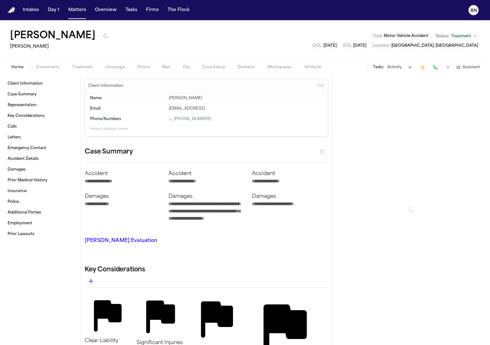
type textarea "*"
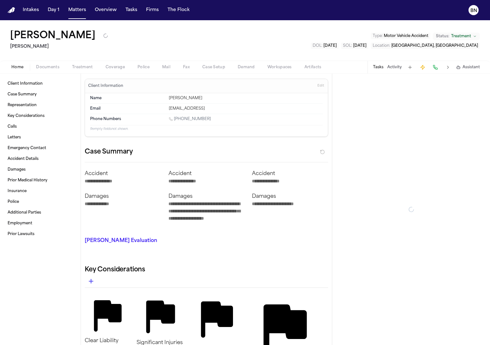
type textarea "*"
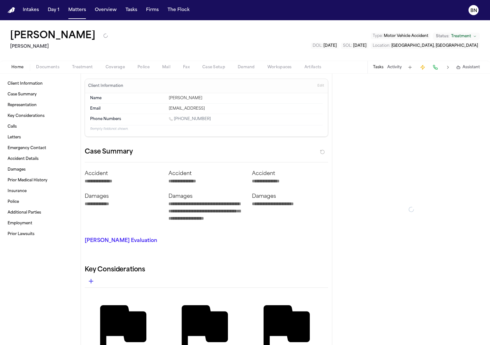
type textarea "*"
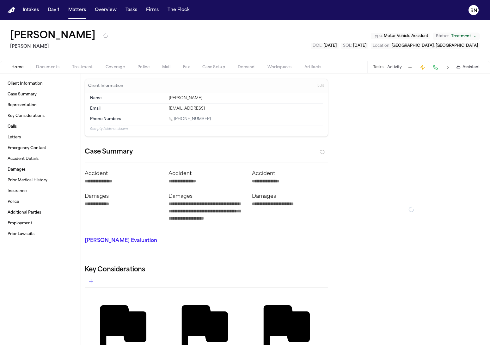
type textarea "*"
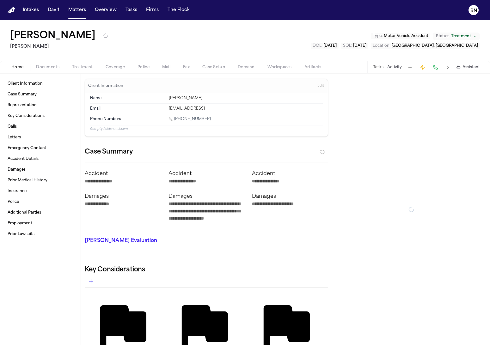
type textarea "*"
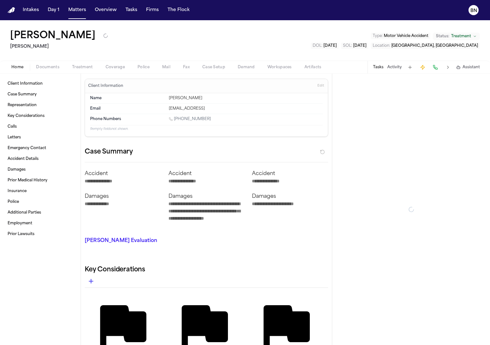
type textarea "*"
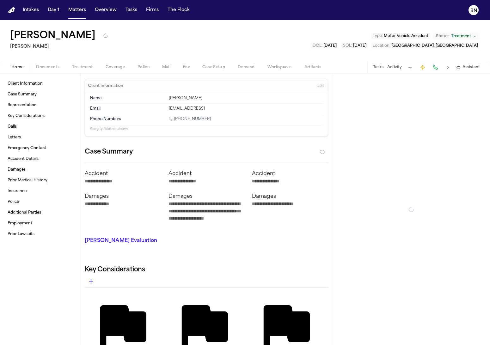
type textarea "*"
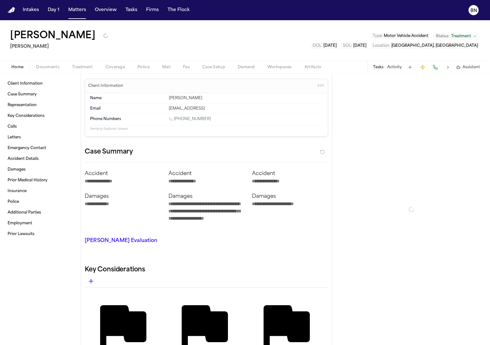
type textarea "*"
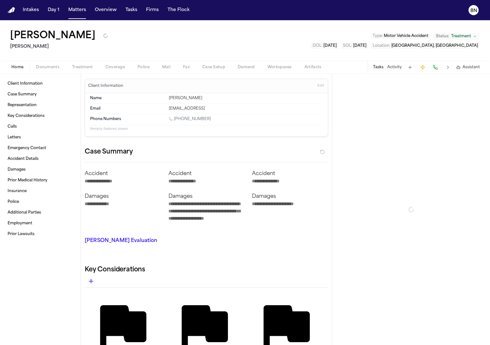
type textarea "*"
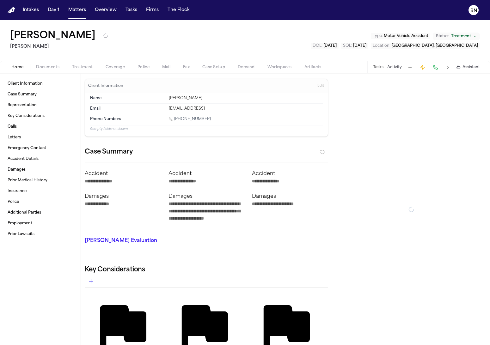
type textarea "*"
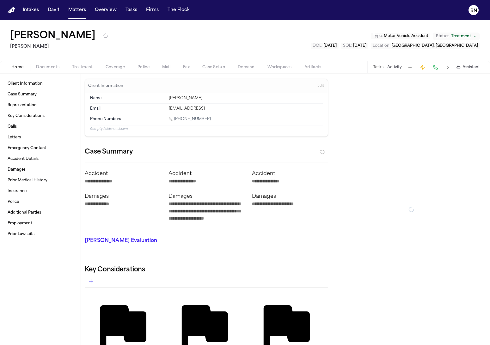
type textarea "*"
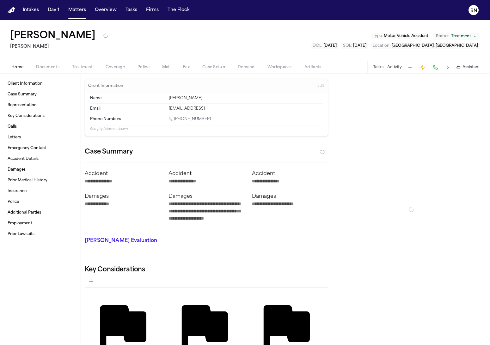
type textarea "*"
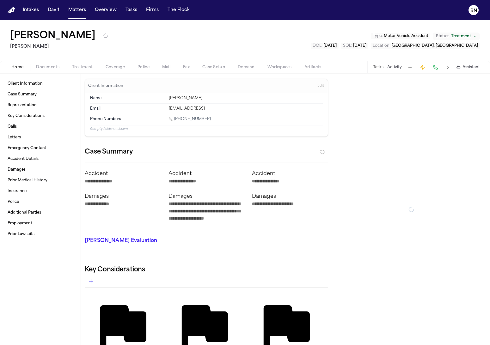
type textarea "*"
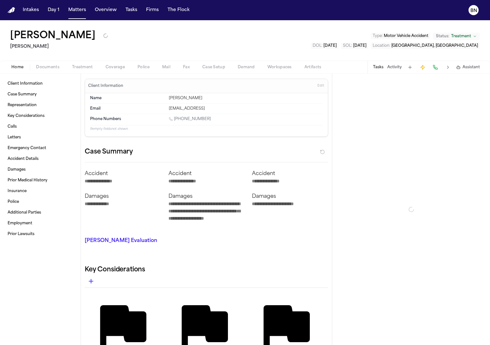
type textarea "*"
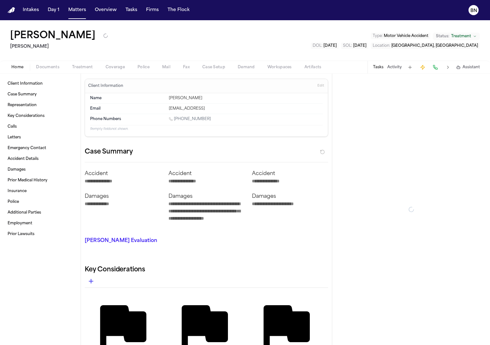
type textarea "*"
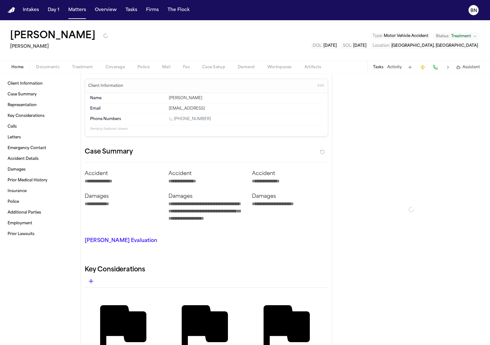
type textarea "*"
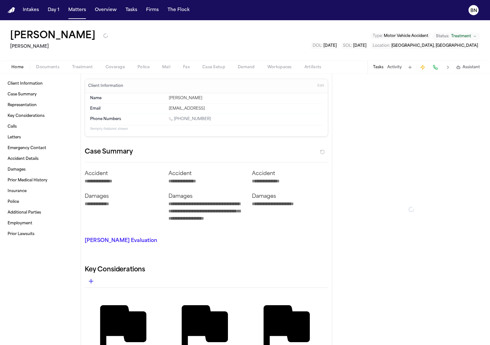
type textarea "*"
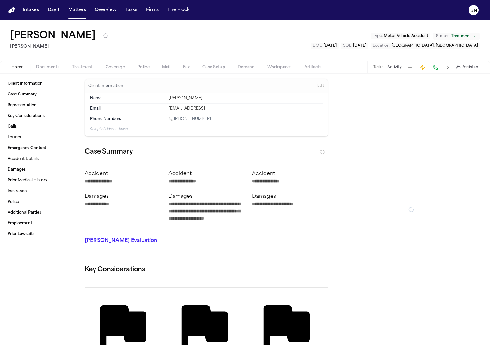
type textarea "*"
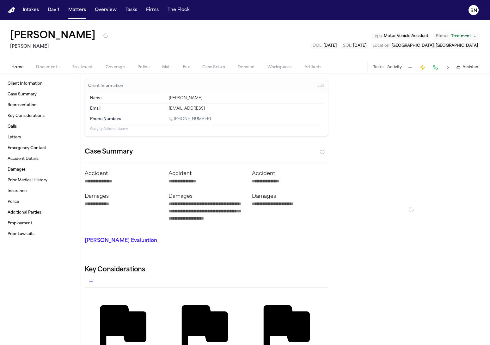
type textarea "*"
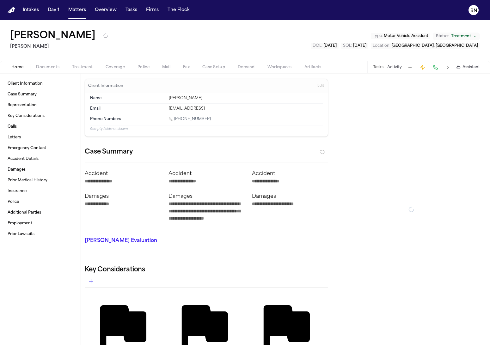
type textarea "*"
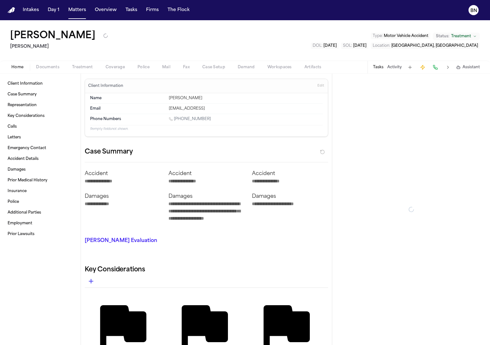
type textarea "*"
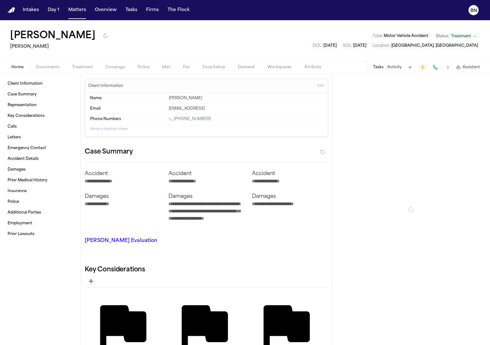
type textarea "*"
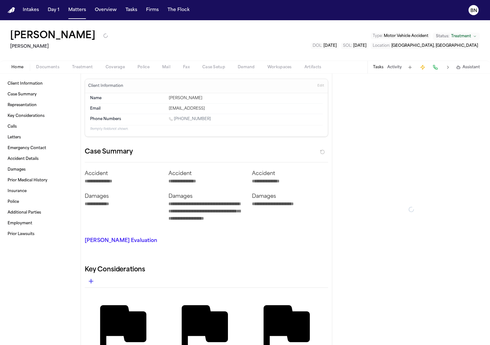
type textarea "*"
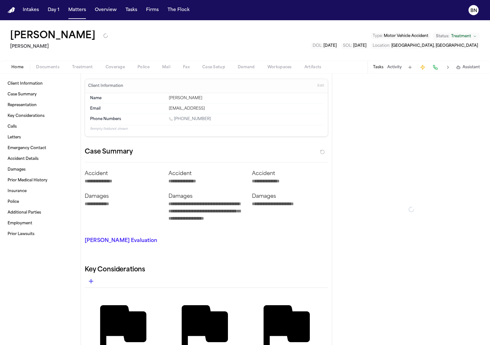
type textarea "*"
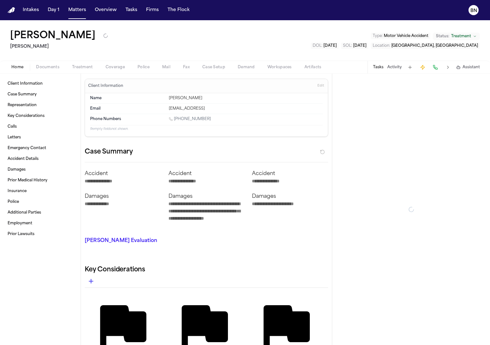
type textarea "*"
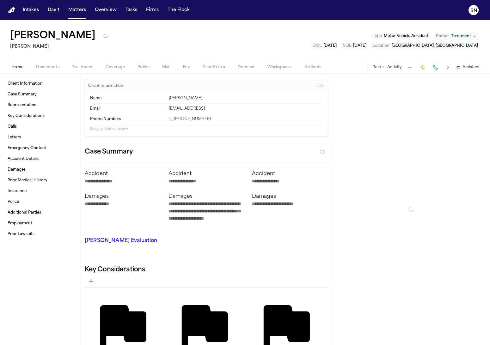
type textarea "*"
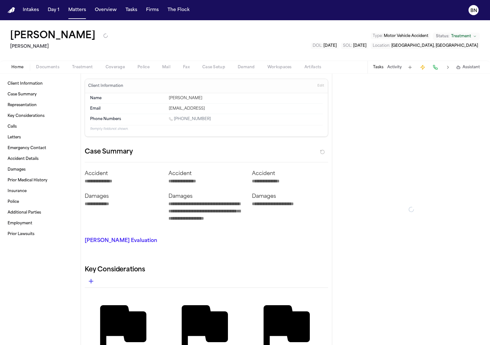
type textarea "*"
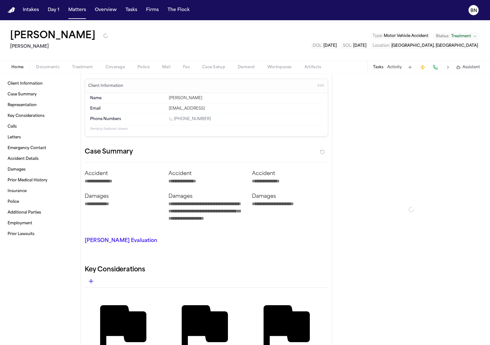
type textarea "*"
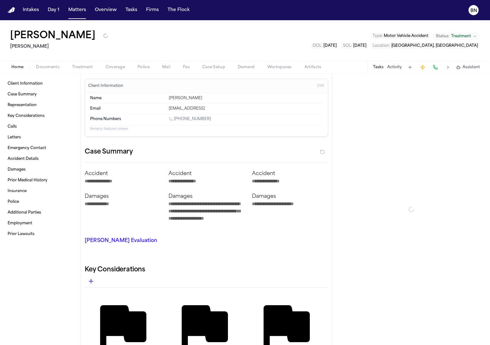
type textarea "*"
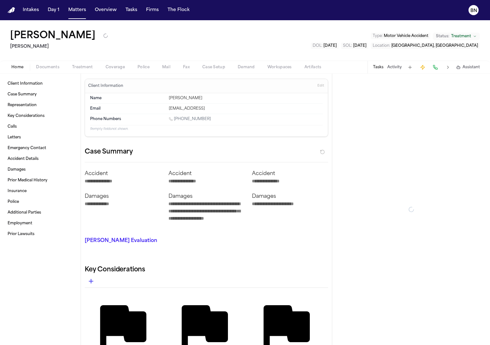
type textarea "*"
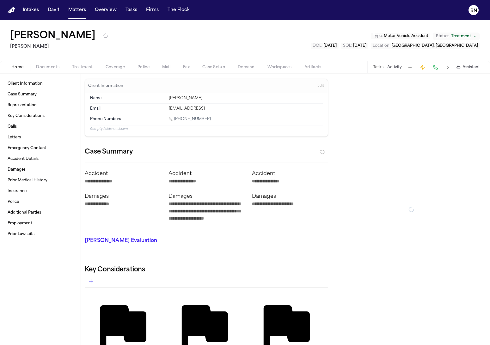
type textarea "*"
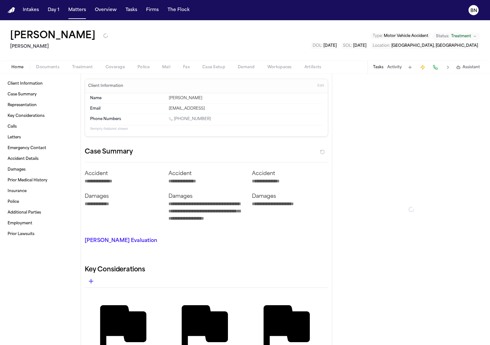
type textarea "*"
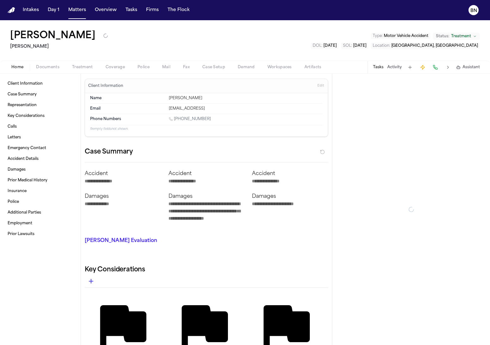
type textarea "*"
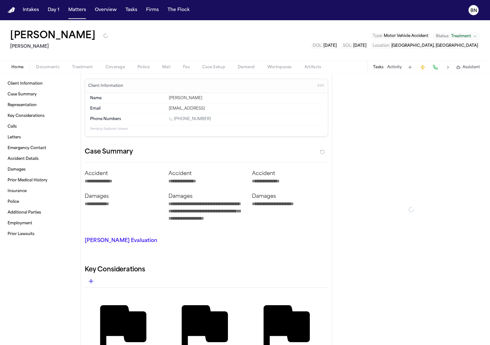
type textarea "*"
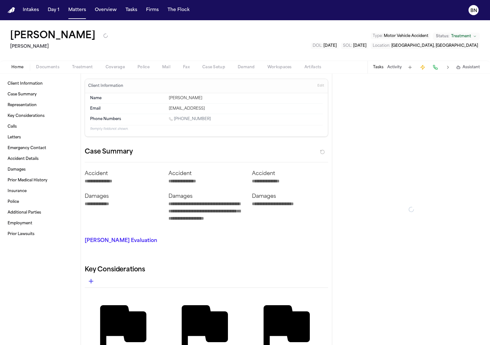
type textarea "*"
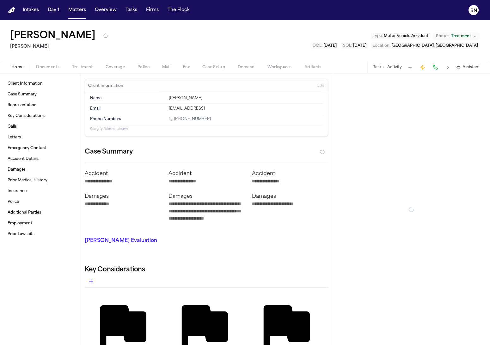
type textarea "*"
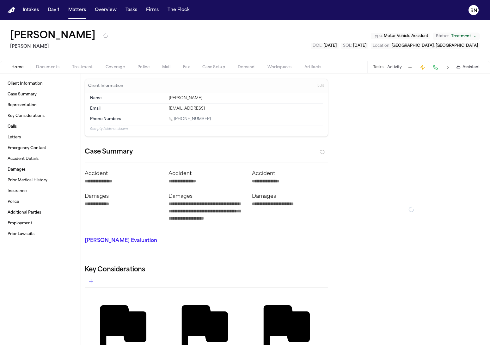
type textarea "*"
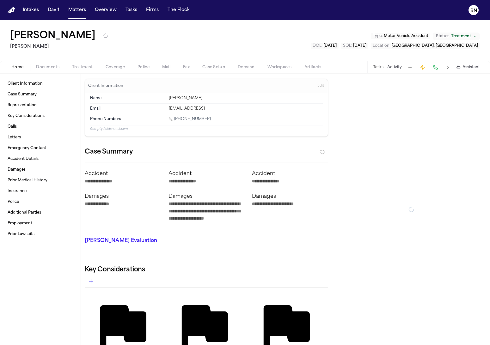
type textarea "*"
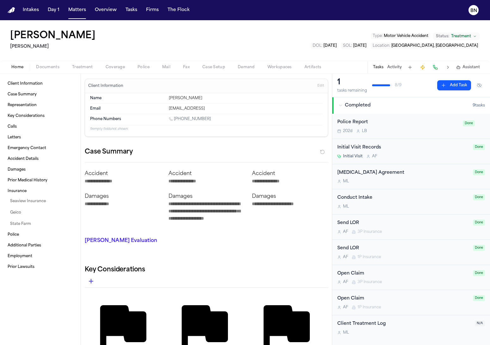
click at [399, 69] on button "Activity" at bounding box center [394, 67] width 15 height 5
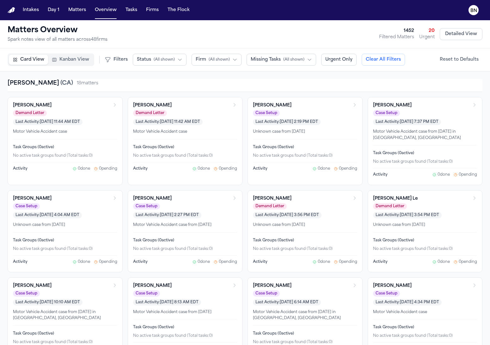
click at [81, 58] on span "Kanban View" at bounding box center [74, 60] width 30 height 6
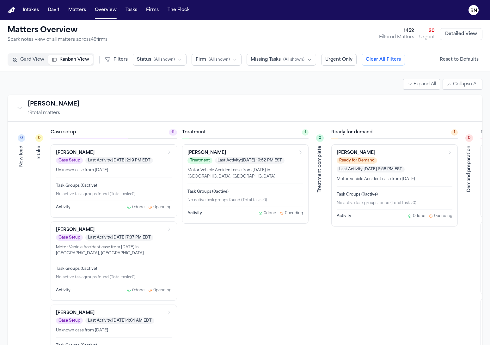
click at [15, 106] on button "Collapse firm" at bounding box center [19, 108] width 9 height 9
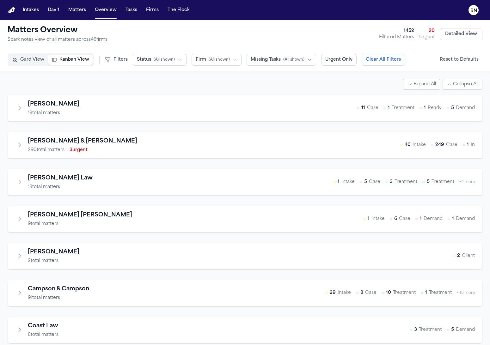
drag, startPoint x: 7, startPoint y: 96, endPoint x: 30, endPoint y: 121, distance: 34.0
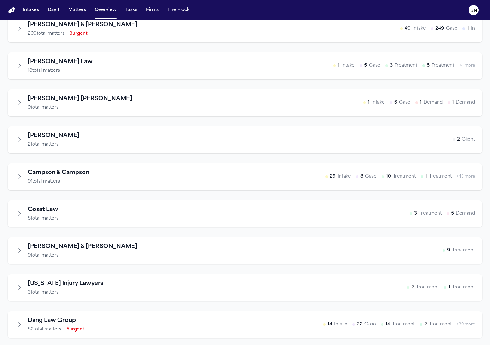
scroll to position [215, 0]
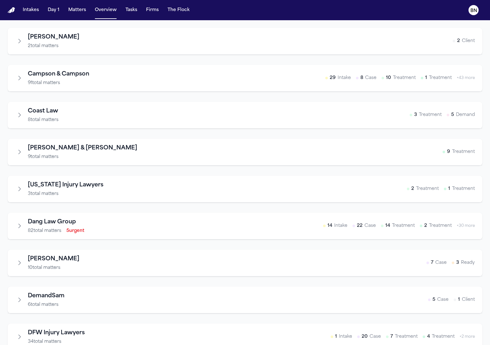
click at [21, 229] on icon "Expand firm" at bounding box center [19, 226] width 6 height 6
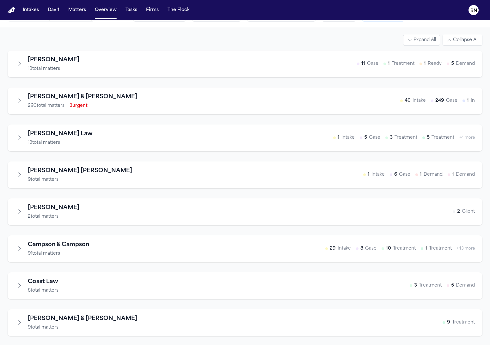
scroll to position [0, 0]
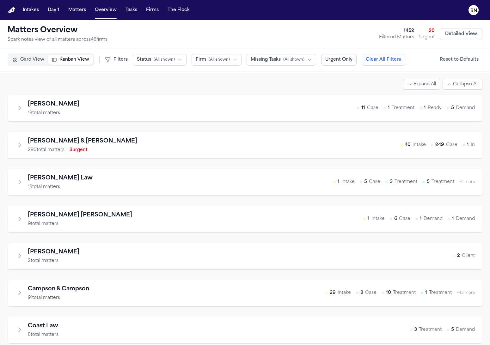
click at [411, 85] on button "Expand All" at bounding box center [421, 84] width 37 height 11
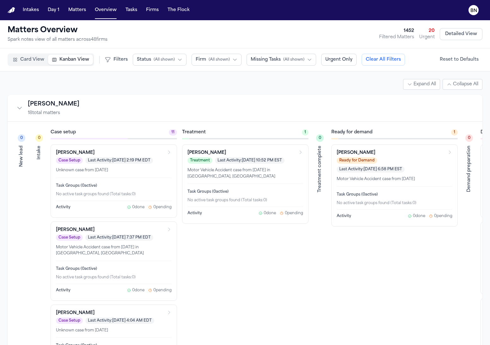
click at [453, 82] on button "Collapse All" at bounding box center [463, 84] width 40 height 11
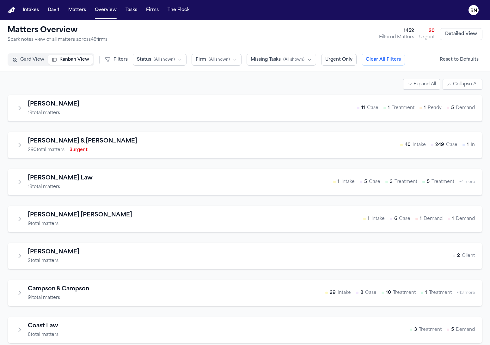
drag, startPoint x: 306, startPoint y: 77, endPoint x: 169, endPoint y: 182, distance: 171.9
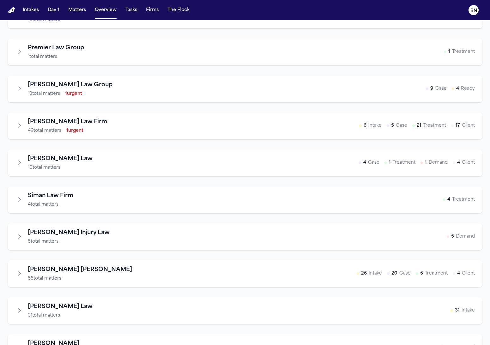
scroll to position [1526, 0]
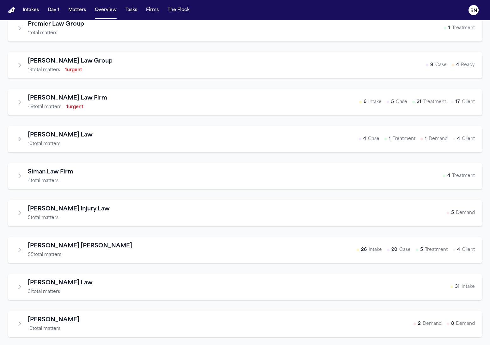
click at [21, 321] on icon "Expand firm" at bounding box center [19, 324] width 6 height 6
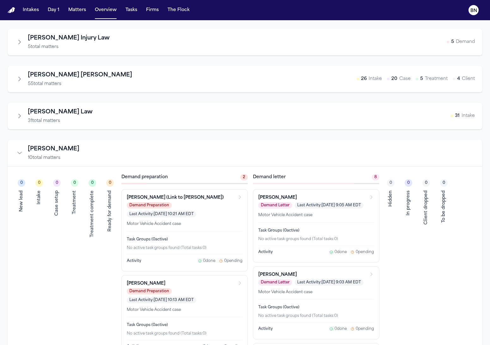
scroll to position [1734, 0]
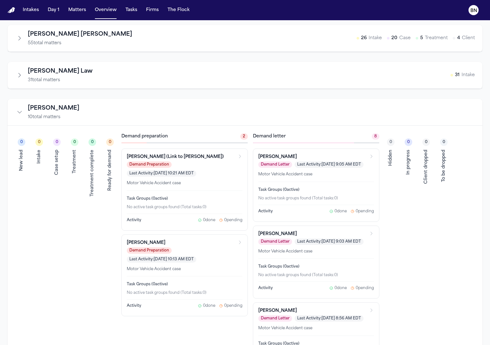
drag, startPoint x: 120, startPoint y: 94, endPoint x: 108, endPoint y: 118, distance: 26.9
click at [38, 146] on div "0" at bounding box center [39, 142] width 8 height 8
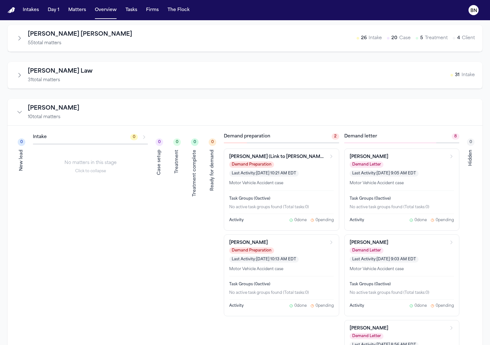
click at [112, 139] on div "Intake 0" at bounding box center [90, 137] width 115 height 8
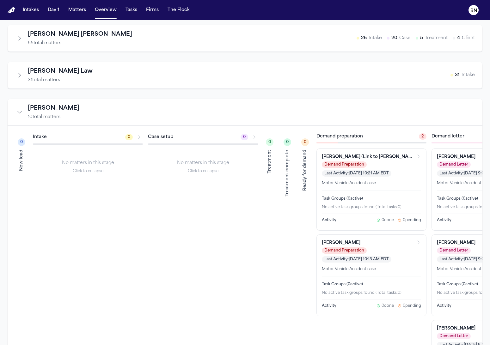
drag, startPoint x: 25, startPoint y: 120, endPoint x: 21, endPoint y: 117, distance: 4.7
click at [25, 120] on div "Yanni Law 10 total matters" at bounding box center [47, 112] width 64 height 16
click at [21, 115] on icon "Collapse firm" at bounding box center [19, 112] width 6 height 6
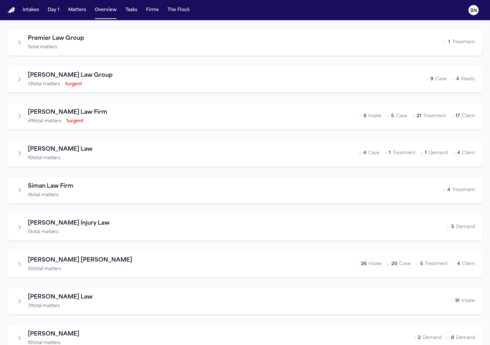
scroll to position [1526, 0]
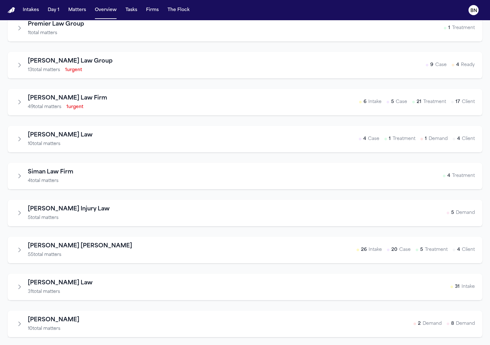
click at [22, 321] on icon "Expand firm" at bounding box center [19, 324] width 6 height 6
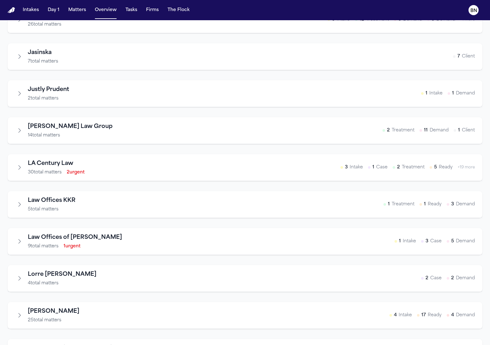
scroll to position [893, 0]
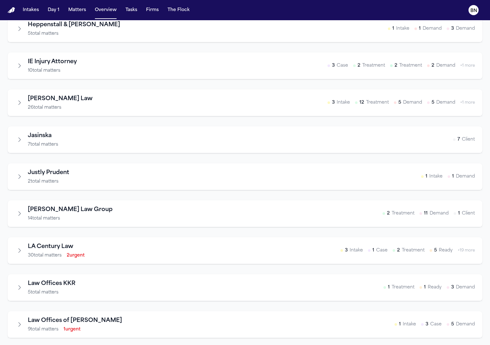
click at [18, 180] on icon "Expand firm" at bounding box center [19, 177] width 6 height 6
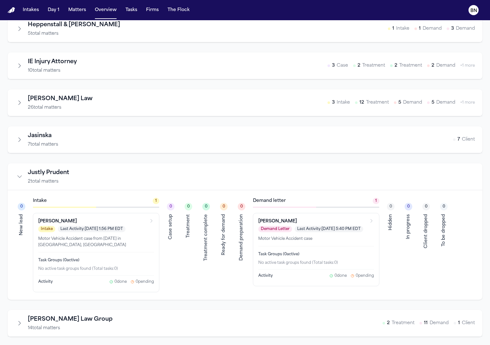
click at [19, 180] on icon "Collapse firm" at bounding box center [19, 177] width 6 height 6
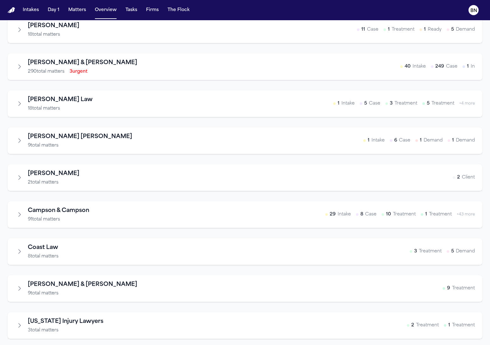
scroll to position [0, 0]
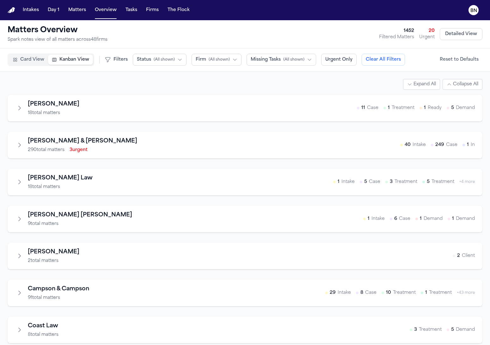
click at [20, 146] on icon "Expand firm" at bounding box center [19, 145] width 6 height 6
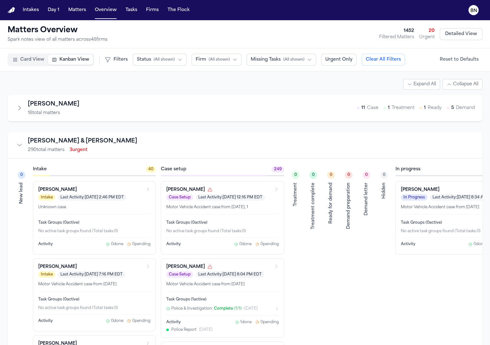
click at [20, 146] on icon "Collapse firm" at bounding box center [19, 145] width 6 height 6
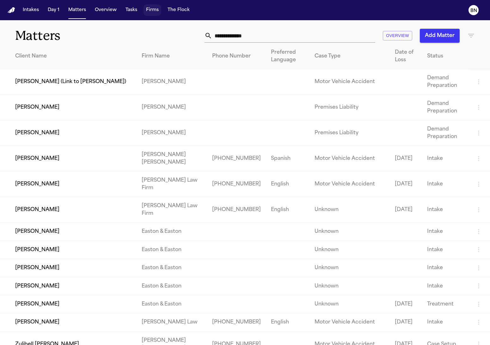
click at [144, 10] on button "Firms" at bounding box center [153, 9] width 18 height 11
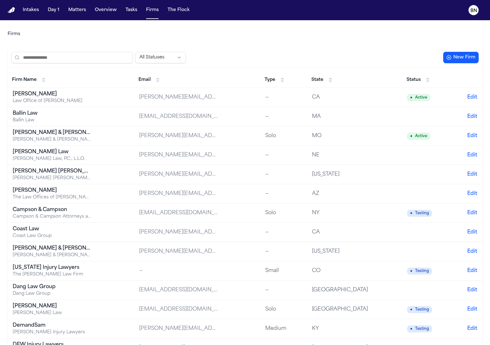
click at [367, 95] on div "CA" at bounding box center [351, 98] width 79 height 8
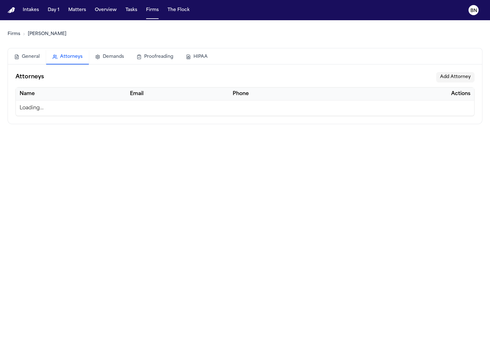
click at [72, 58] on button "Attorneys" at bounding box center [67, 57] width 43 height 15
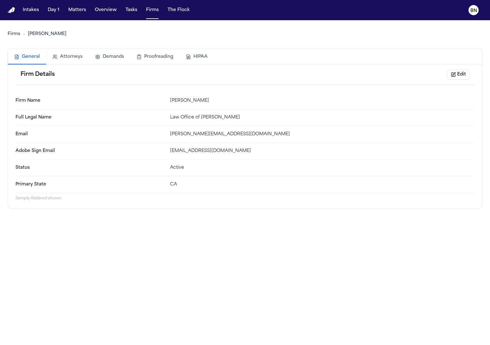
click at [19, 59] on button "General" at bounding box center [27, 57] width 38 height 15
click at [446, 82] on div "Firm Details Edit" at bounding box center [244, 74] width 459 height 21
click at [455, 72] on button "Edit" at bounding box center [458, 75] width 22 height 10
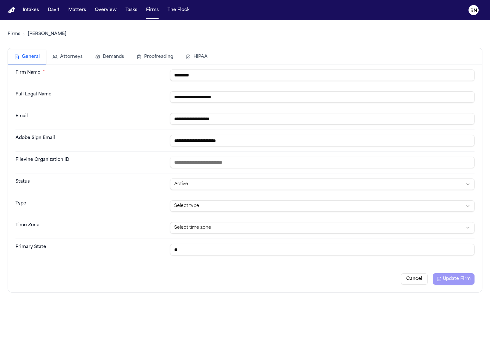
click at [32, 61] on button "General" at bounding box center [27, 57] width 38 height 15
click at [237, 188] on html "**********" at bounding box center [245, 172] width 490 height 345
click at [148, 195] on html "**********" at bounding box center [245, 172] width 490 height 345
click at [67, 59] on button "Attorneys" at bounding box center [67, 57] width 43 height 14
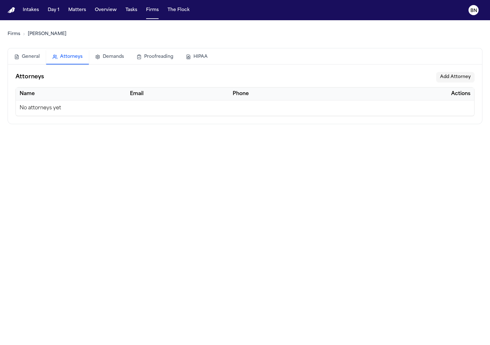
click at [68, 58] on button "Attorneys" at bounding box center [67, 57] width 43 height 15
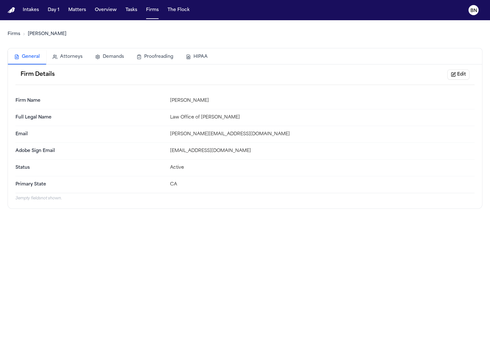
click at [27, 57] on button "General" at bounding box center [27, 57] width 38 height 15
drag, startPoint x: 333, startPoint y: 265, endPoint x: 306, endPoint y: 265, distance: 27.2
click at [332, 266] on main "Firms [PERSON_NAME] Le General Attorneys Demands Proofreading HIPAA Firm Detail…" at bounding box center [245, 182] width 490 height 325
click at [34, 55] on button "General" at bounding box center [27, 57] width 38 height 15
click at [17, 34] on link "Firms" at bounding box center [14, 34] width 13 height 6
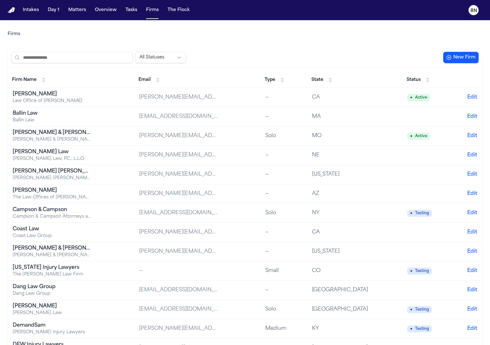
click at [366, 147] on td "NE" at bounding box center [354, 155] width 95 height 19
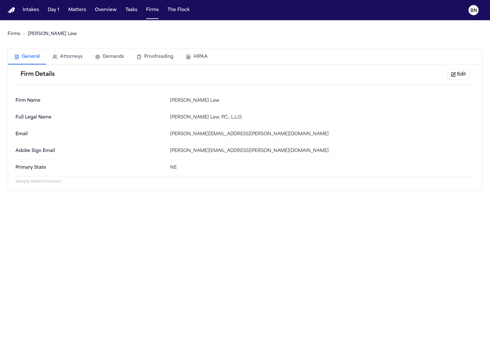
click at [453, 77] on button "Edit" at bounding box center [458, 75] width 22 height 10
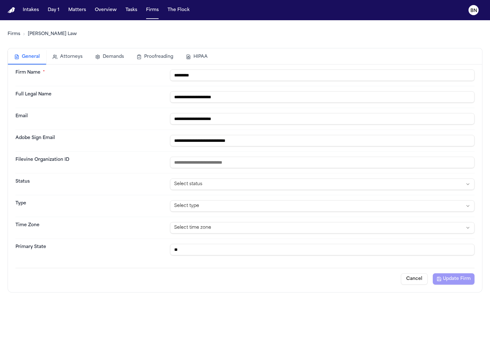
click at [253, 182] on html "**********" at bounding box center [245, 172] width 490 height 345
drag, startPoint x: 147, startPoint y: 155, endPoint x: 133, endPoint y: 154, distance: 13.6
click at [133, 154] on div "Filevine Organization ID" at bounding box center [244, 163] width 459 height 22
drag, startPoint x: 130, startPoint y: 154, endPoint x: 114, endPoint y: 154, distance: 16.1
click at [114, 154] on div "Filevine Organization ID" at bounding box center [244, 163] width 459 height 22
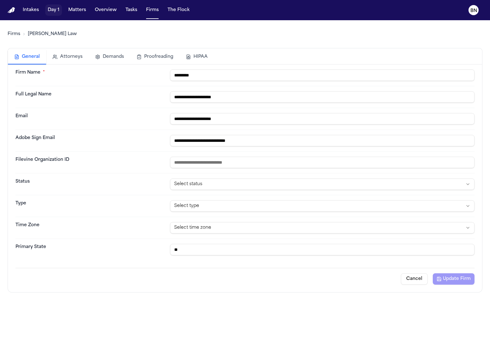
click at [56, 10] on button "Day 1" at bounding box center [53, 9] width 17 height 11
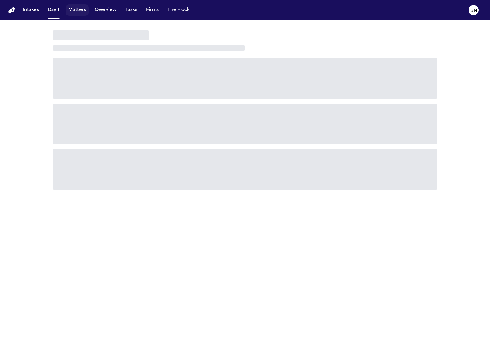
click at [81, 10] on button "Matters" at bounding box center [77, 9] width 23 height 11
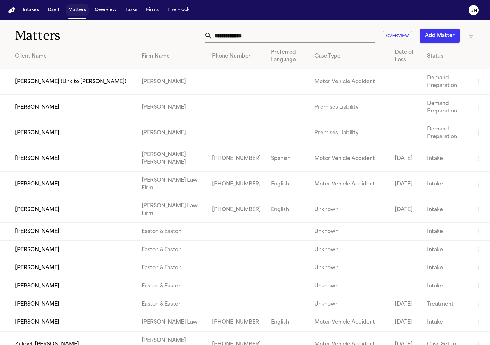
click at [75, 11] on button "Matters" at bounding box center [77, 9] width 23 height 11
click at [229, 37] on input "text" at bounding box center [293, 36] width 163 height 14
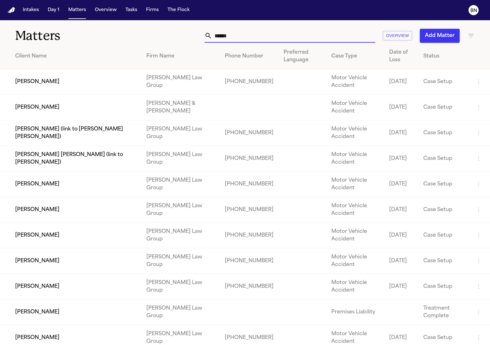
type input "******"
click at [109, 82] on td "[PERSON_NAME]" at bounding box center [70, 82] width 141 height 26
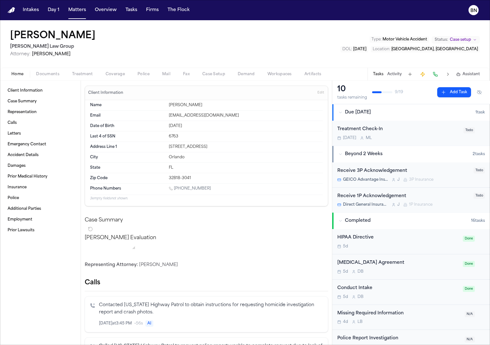
click at [233, 43] on div "[PERSON_NAME] Law Group Attorney: [PERSON_NAME] Type : Motor Vehicle Accident S…" at bounding box center [245, 43] width 490 height 47
click at [155, 12] on button "Firms" at bounding box center [153, 9] width 18 height 11
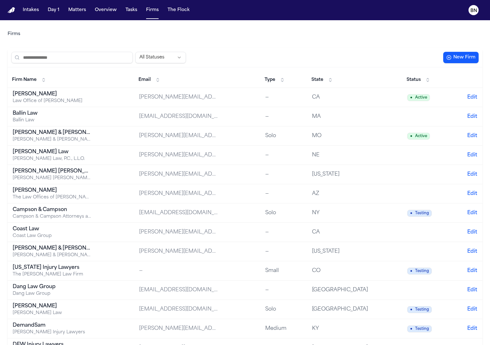
click at [83, 58] on input "search" at bounding box center [71, 57] width 121 height 11
click at [103, 55] on input "search" at bounding box center [71, 57] width 121 height 11
click at [106, 139] on td "[PERSON_NAME] & [PERSON_NAME] [PERSON_NAME] & [PERSON_NAME] [US_STATE] Car Acci…" at bounding box center [71, 135] width 126 height 19
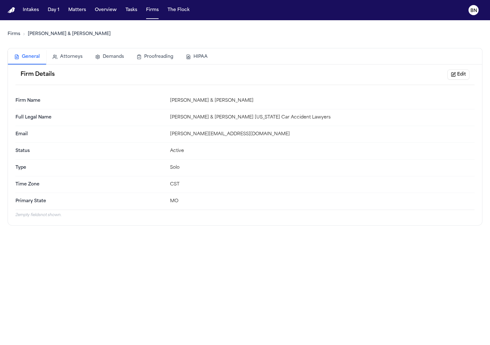
click at [465, 73] on button "Edit" at bounding box center [458, 75] width 22 height 10
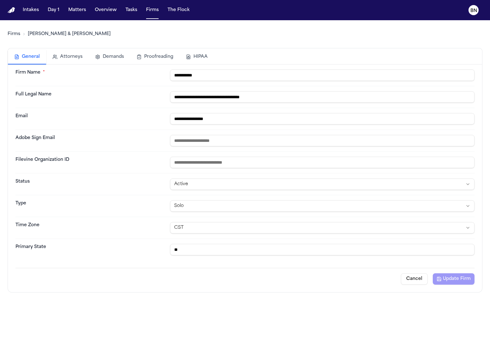
drag, startPoint x: 116, startPoint y: 132, endPoint x: 138, endPoint y: 161, distance: 37.1
click at [110, 131] on div "Adobe Sign Email" at bounding box center [244, 141] width 459 height 22
click at [187, 158] on input "number" at bounding box center [322, 162] width 304 height 11
drag, startPoint x: 109, startPoint y: 133, endPoint x: 198, endPoint y: 127, distance: 89.1
click at [108, 133] on div "Adobe Sign Email" at bounding box center [244, 141] width 459 height 22
